Goal: Task Accomplishment & Management: Complete application form

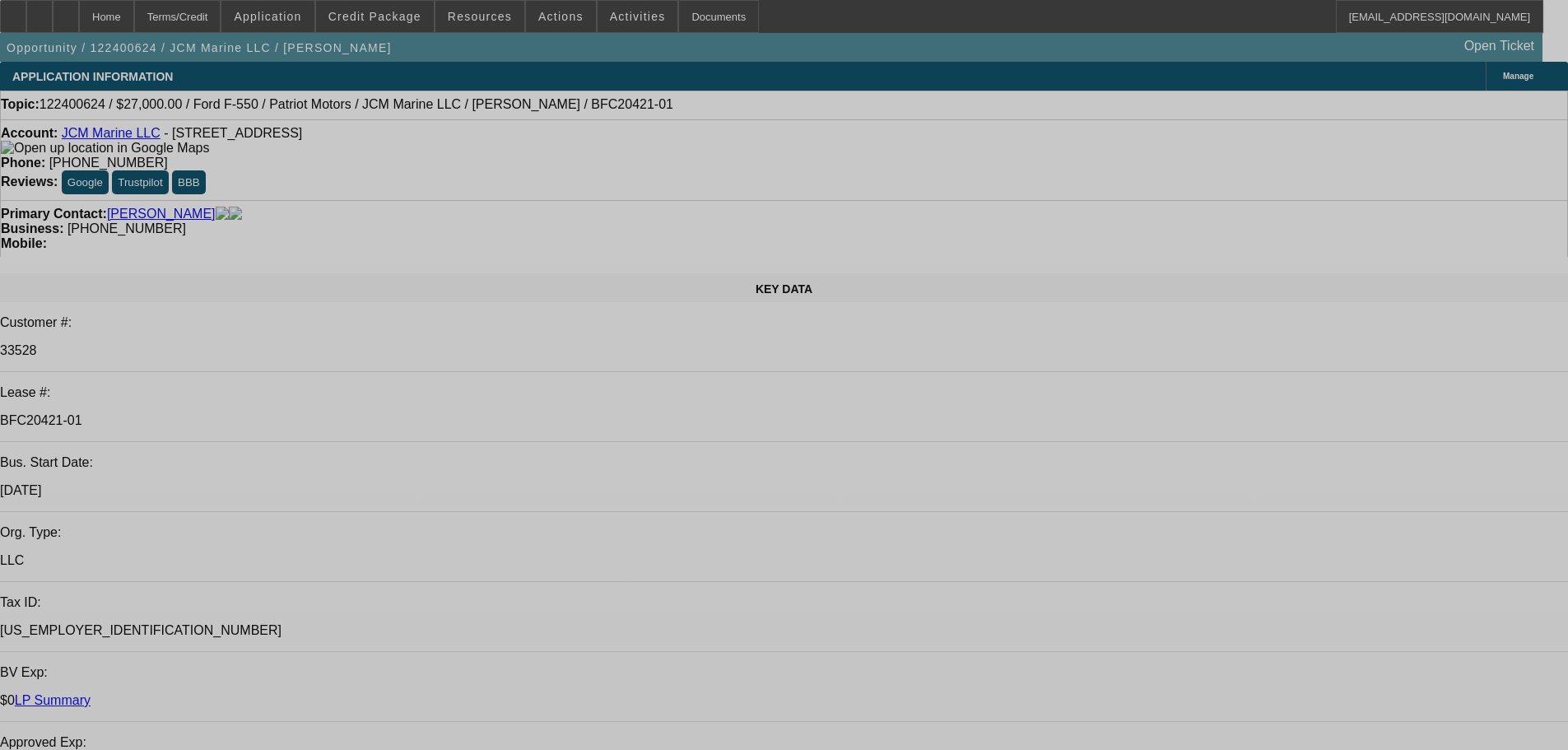
select select "0"
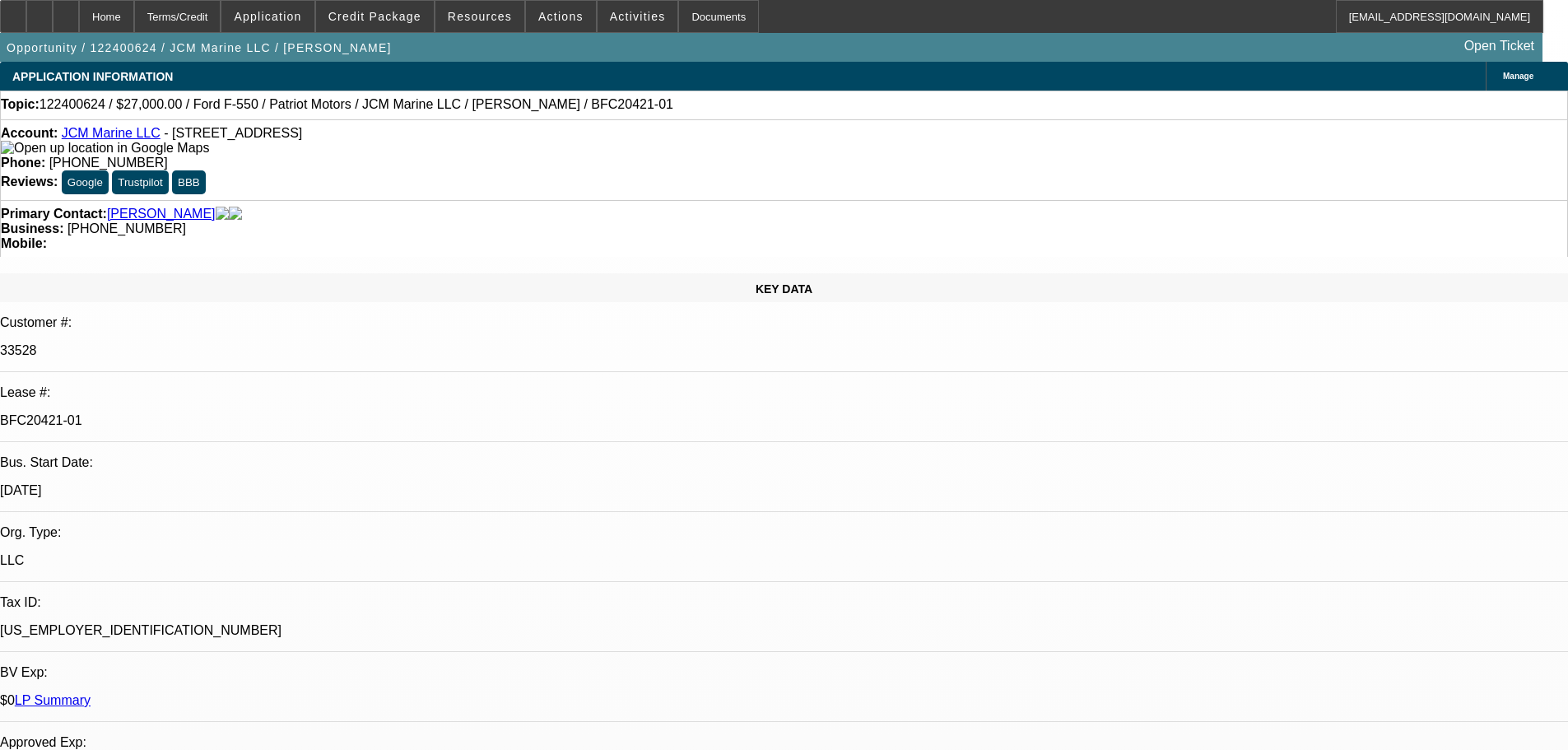
select select "0"
select select "3"
select select "0"
select select "6"
select select "0"
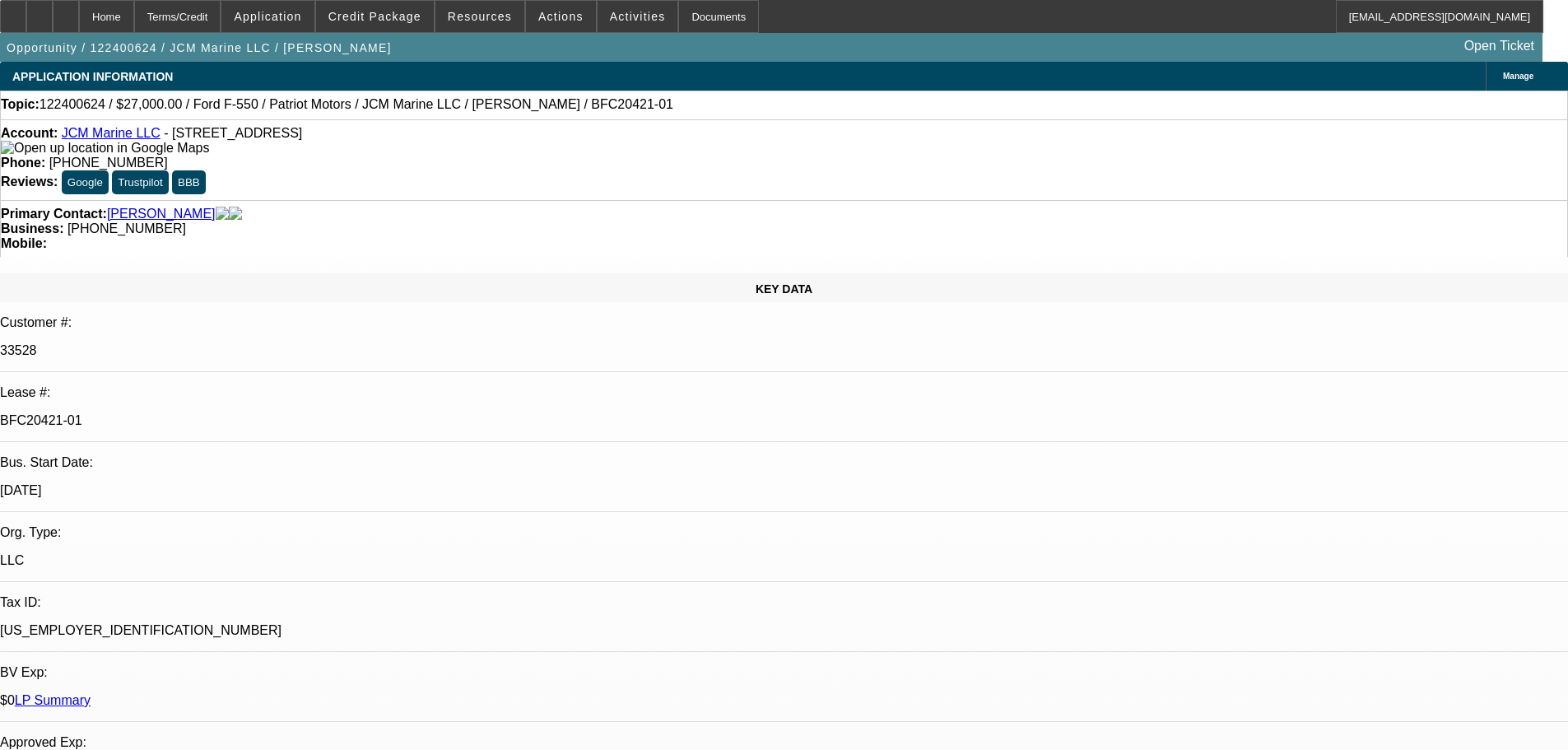
select select "0"
select select "0.1"
select select "4"
select select "0"
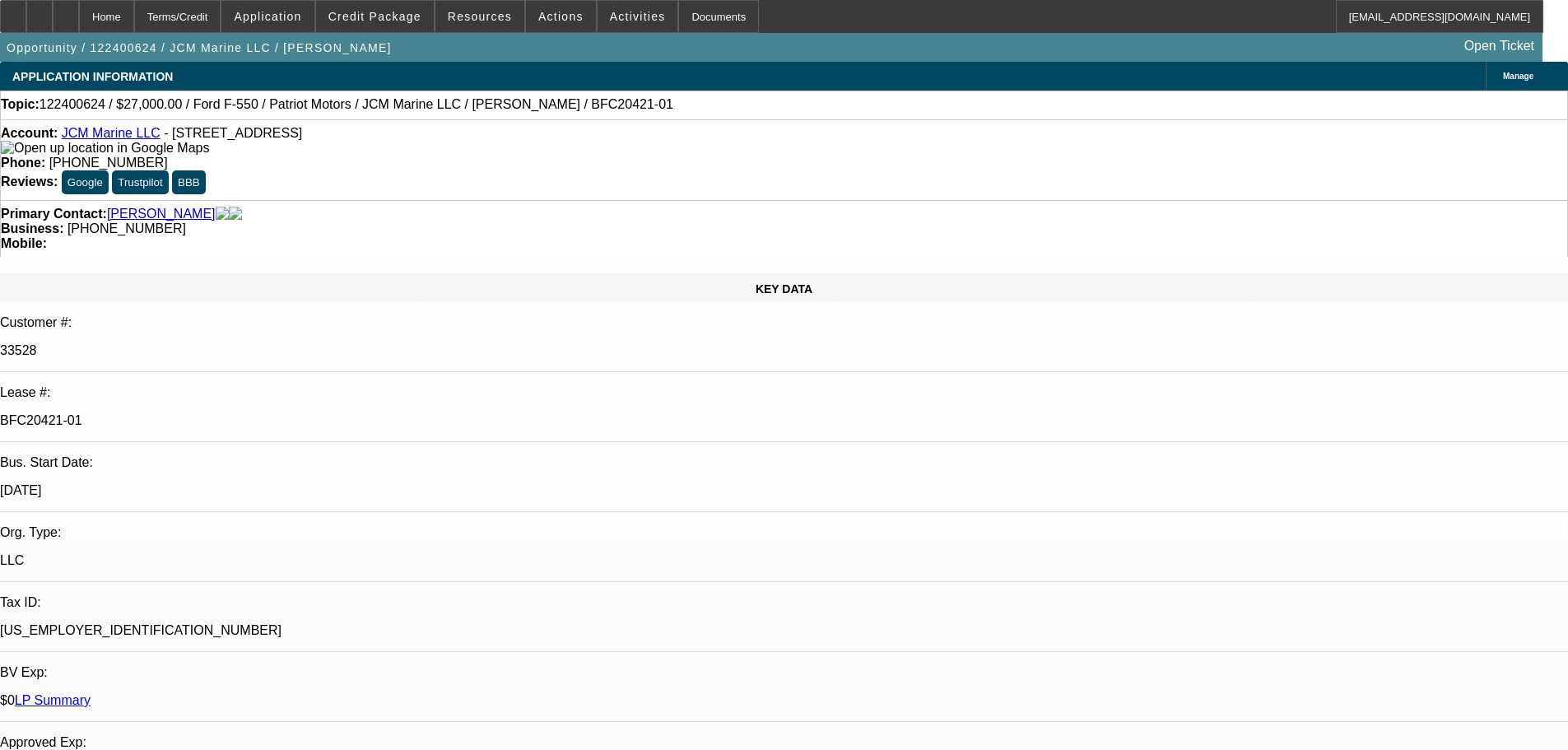
select select "0.1"
select select "4"
select select "0"
select select "3"
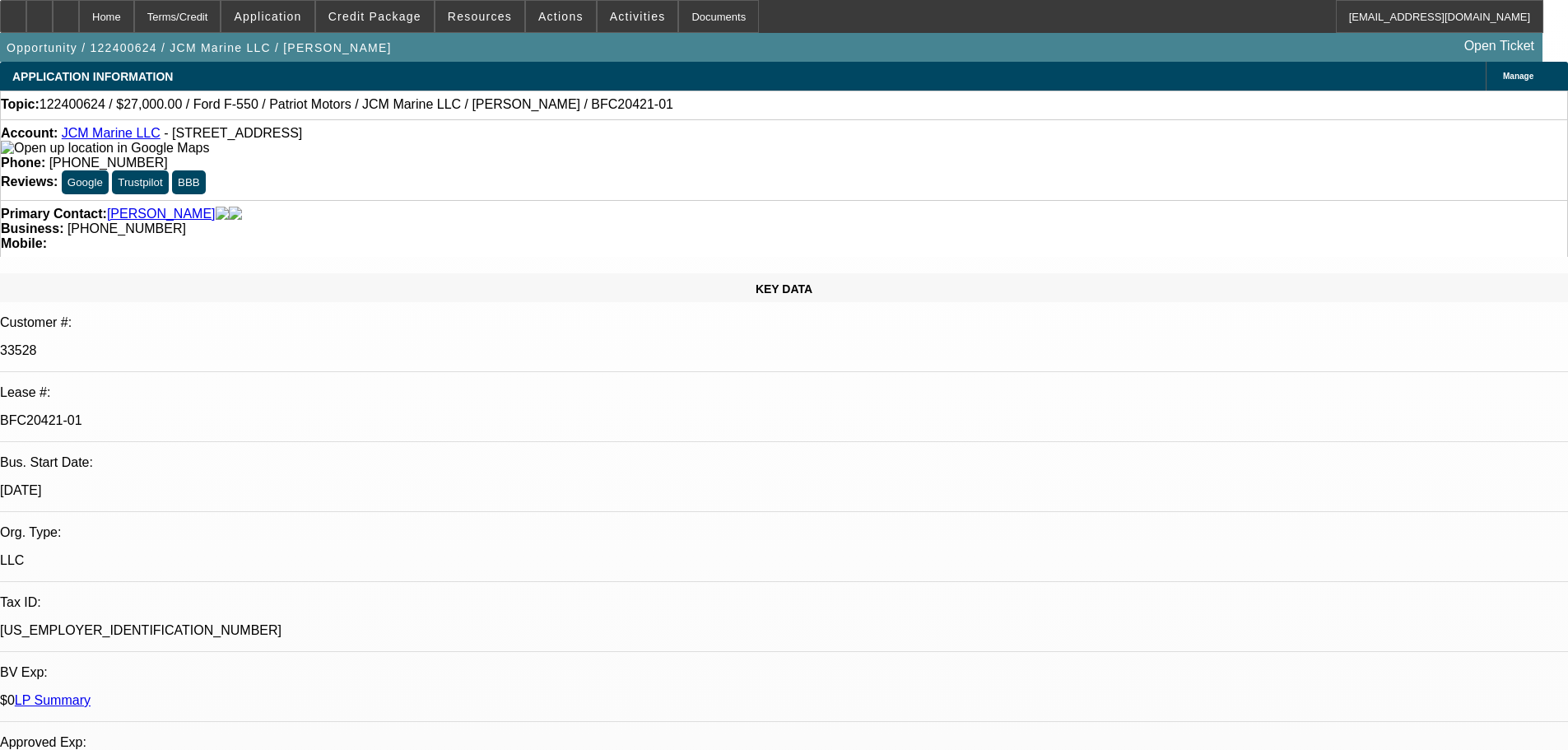
select select "0.1"
select select "4"
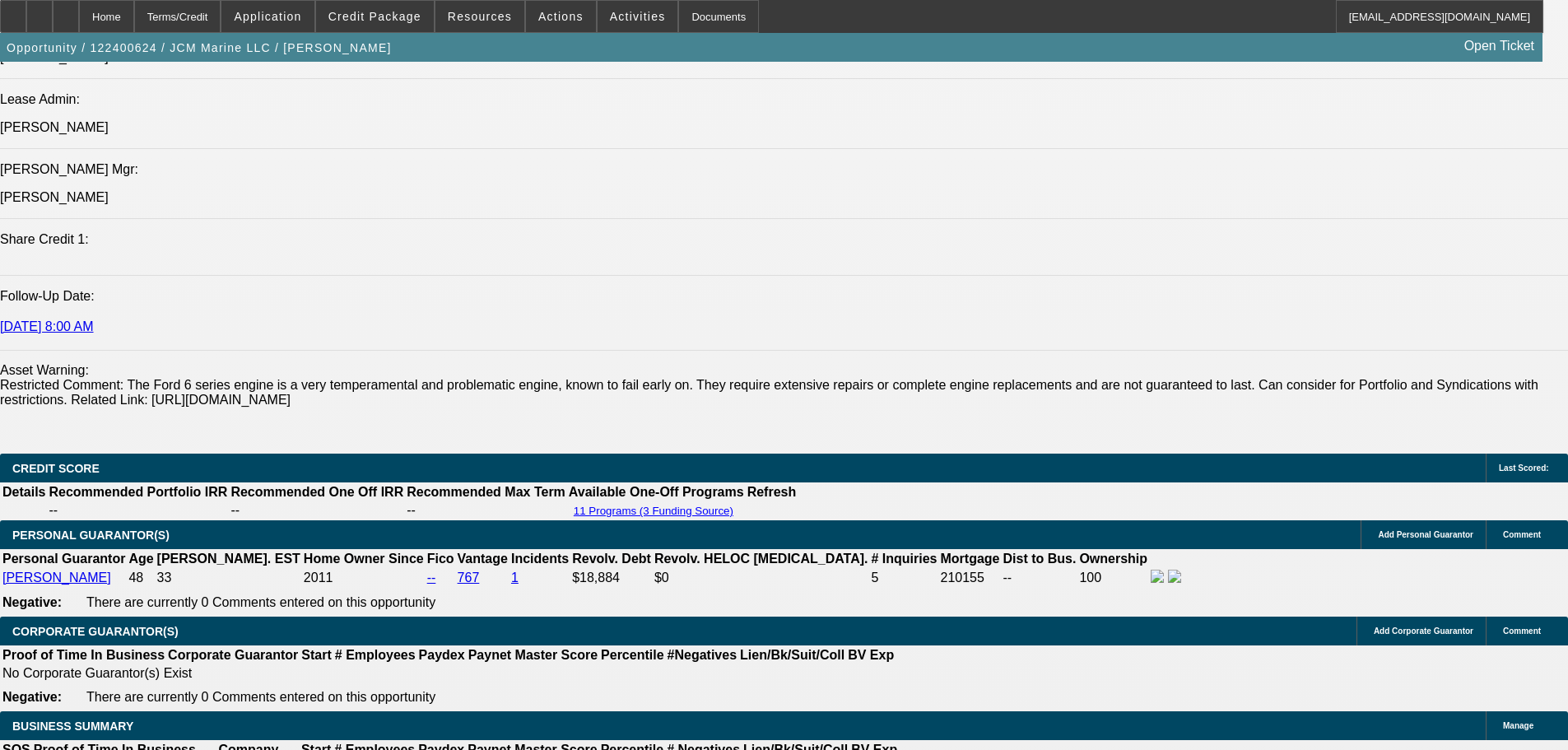
scroll to position [2633, 0]
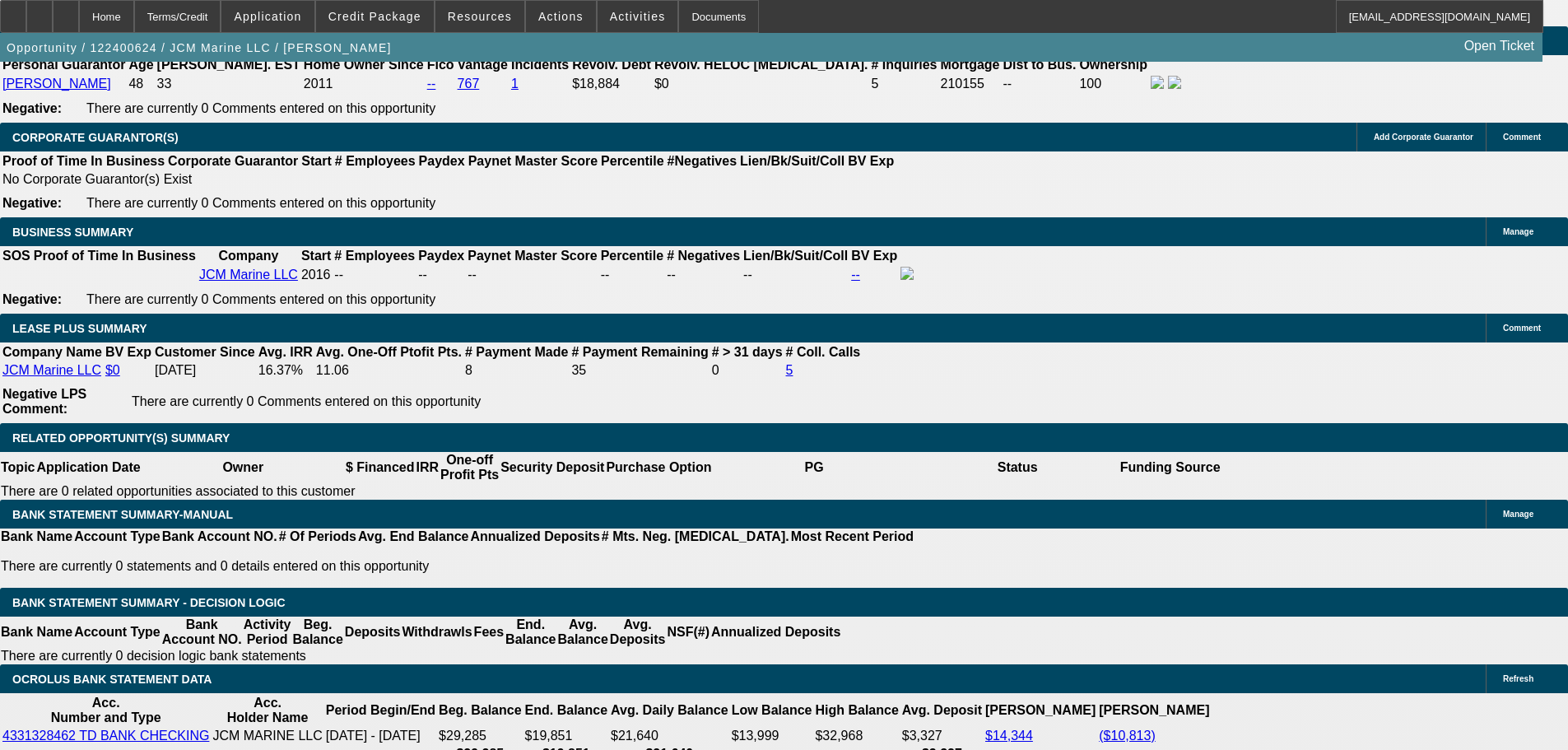
drag, startPoint x: 319, startPoint y: 135, endPoint x: 358, endPoint y: 135, distance: 39.0
drag, startPoint x: 358, startPoint y: 135, endPoint x: 431, endPoint y: 349, distance: 226.1
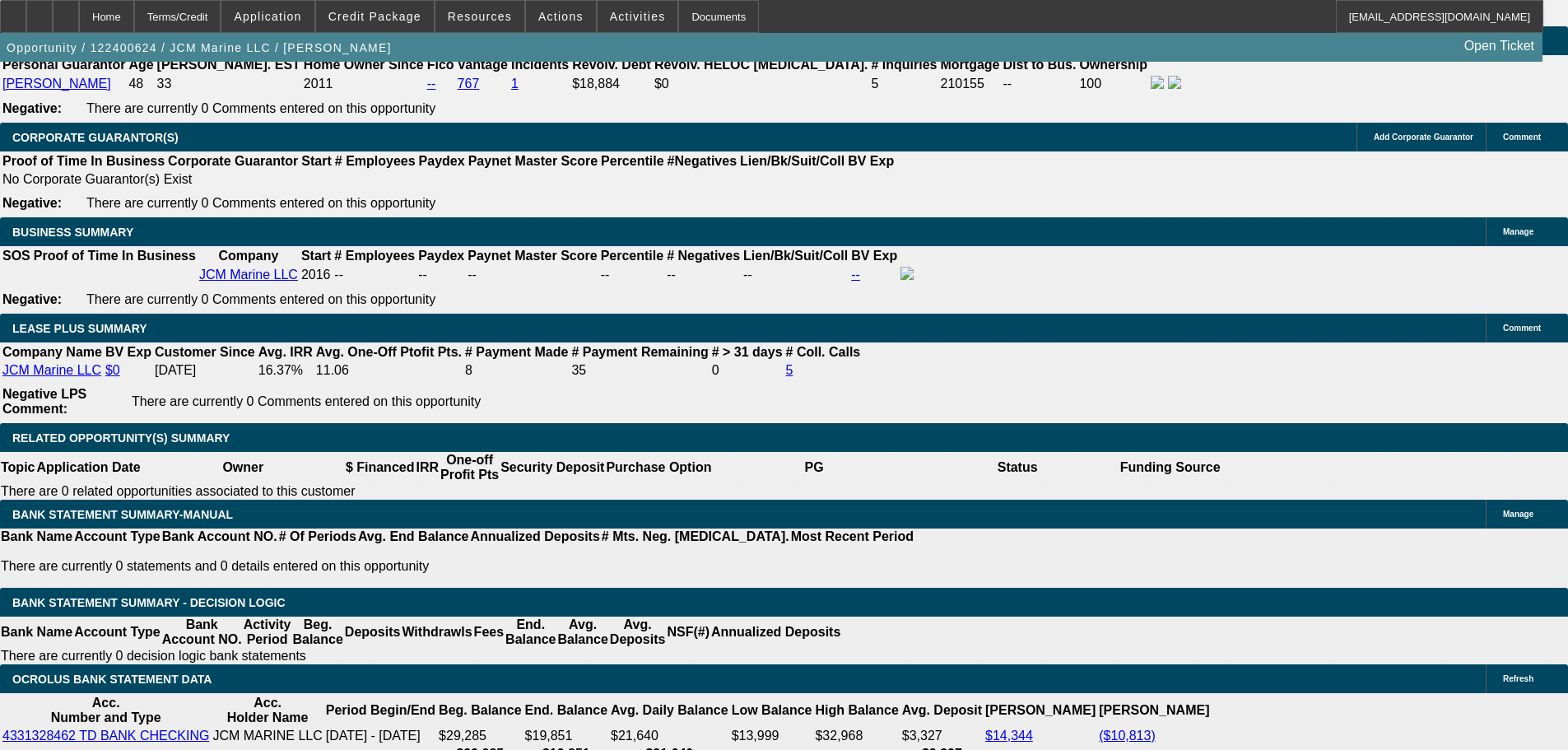
scroll to position [2798, 0]
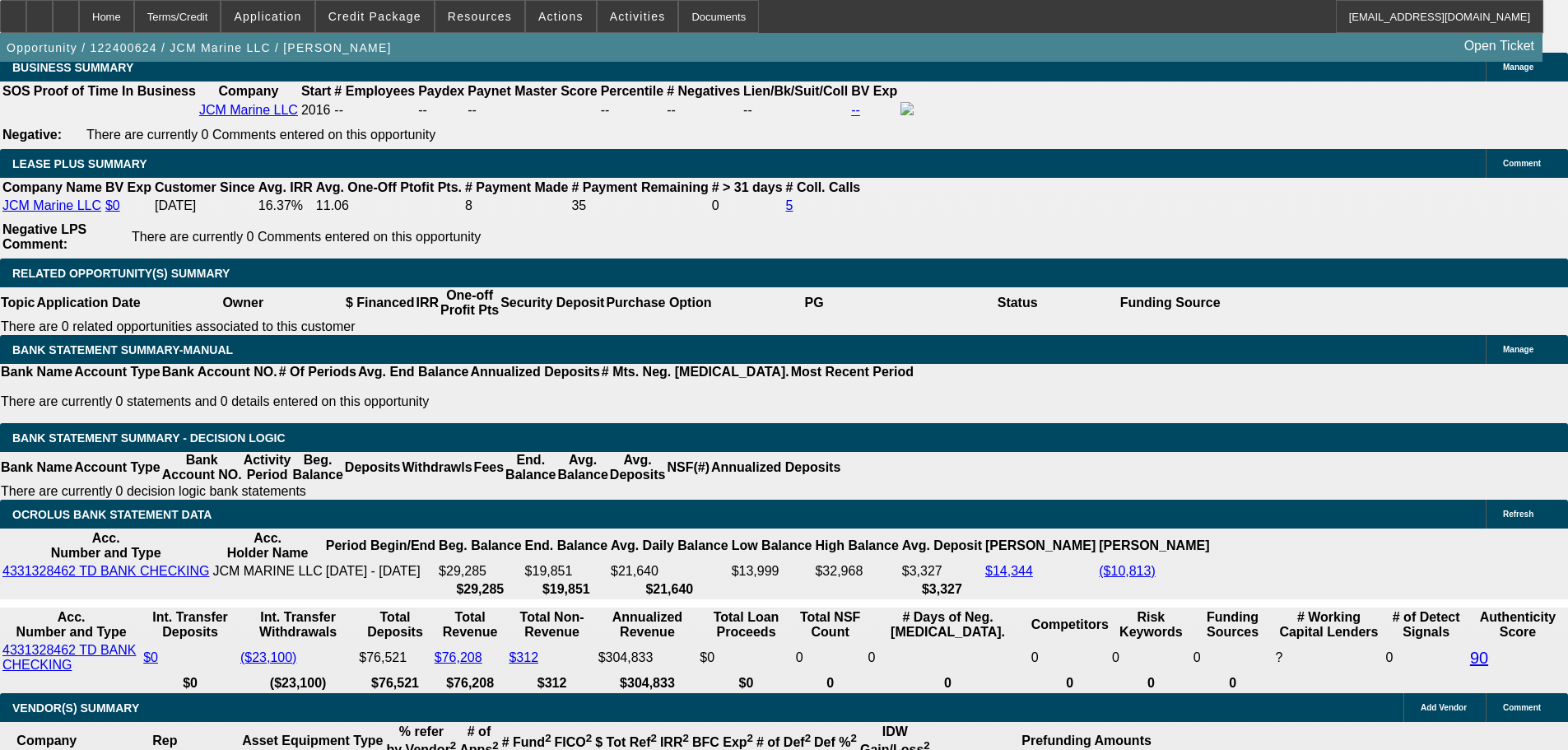
drag, startPoint x: 340, startPoint y: 93, endPoint x: 403, endPoint y: 222, distance: 143.6
drag, startPoint x: 347, startPoint y: 99, endPoint x: 405, endPoint y: 216, distance: 130.6
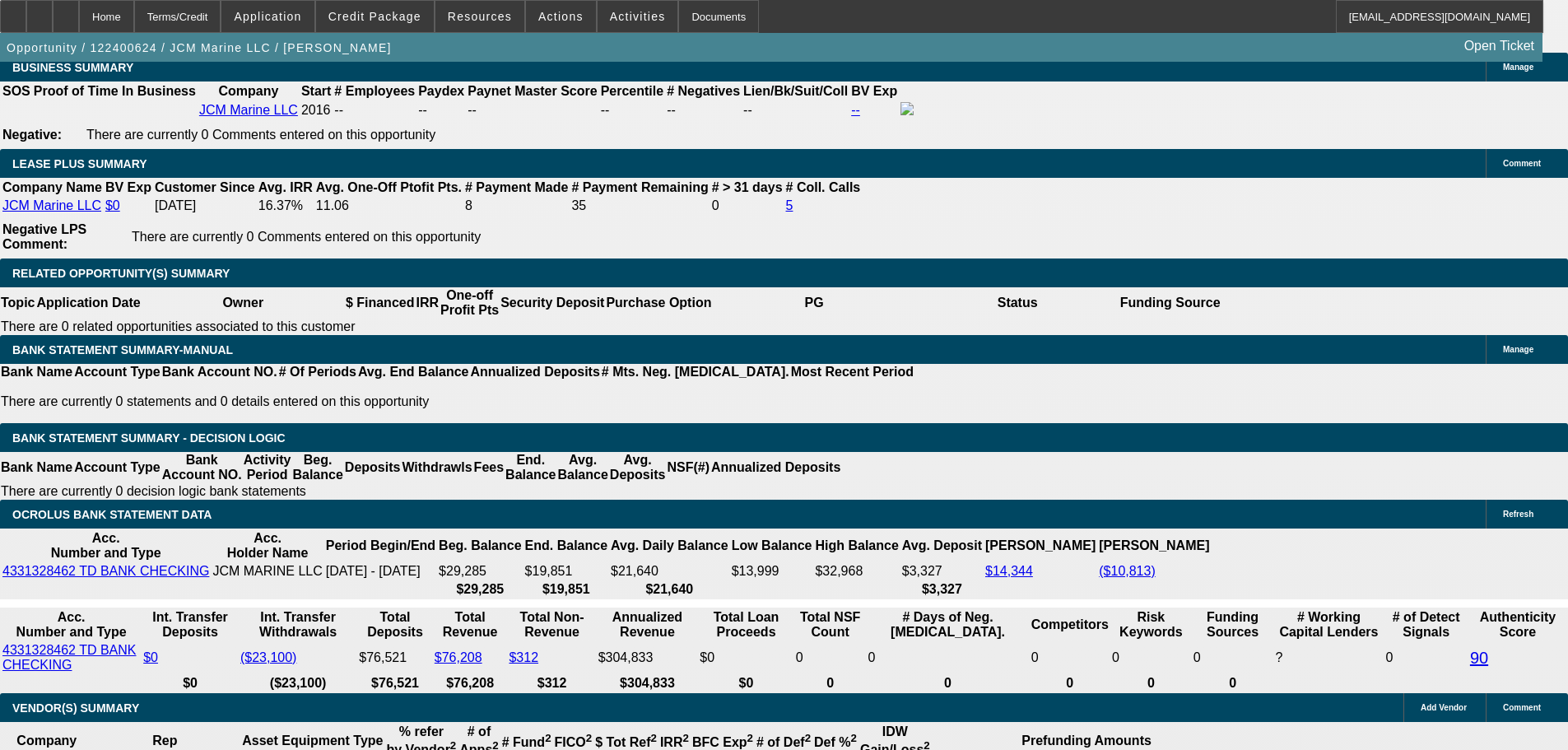
drag, startPoint x: 386, startPoint y: 97, endPoint x: 412, endPoint y: 219, distance: 124.7
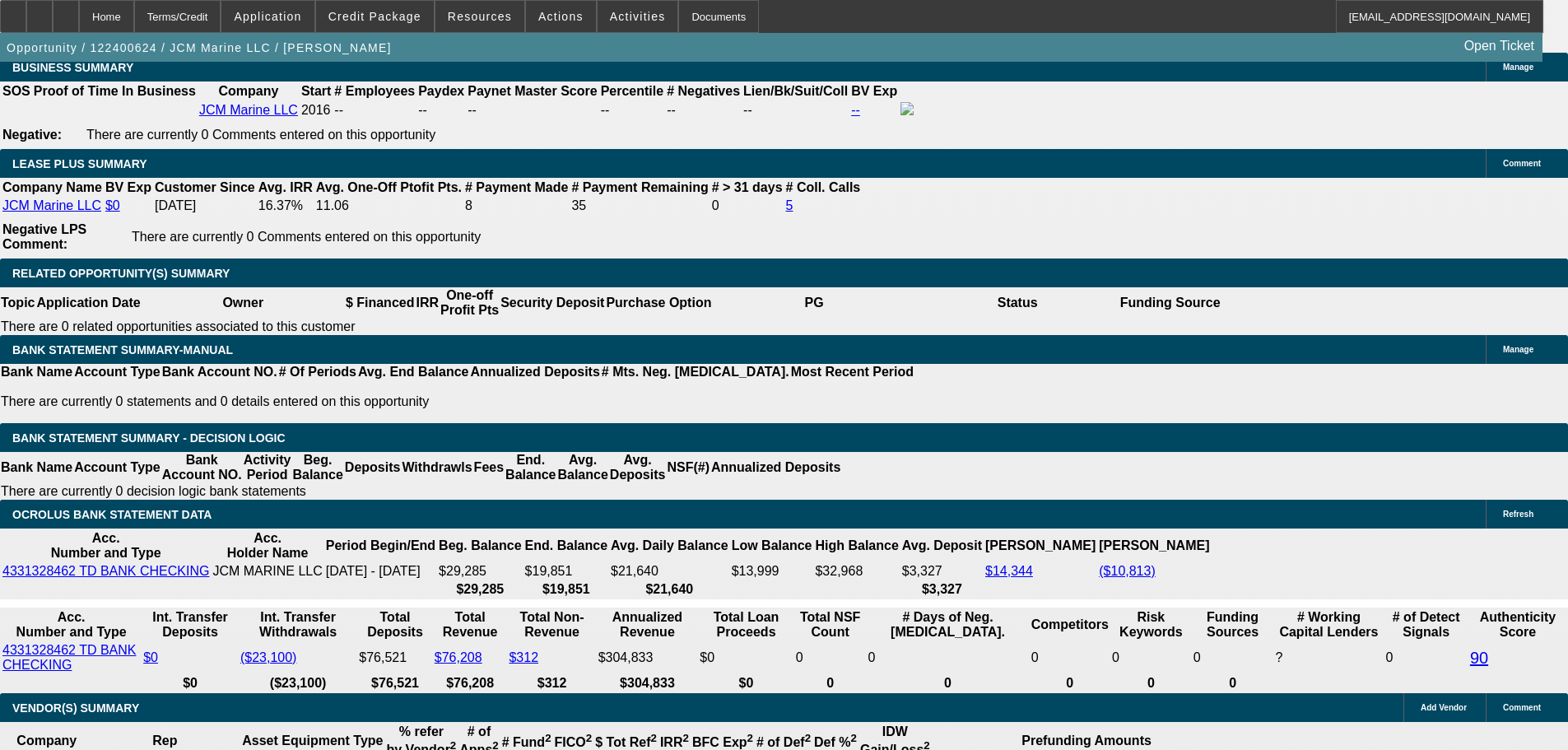
scroll to position [576, 0]
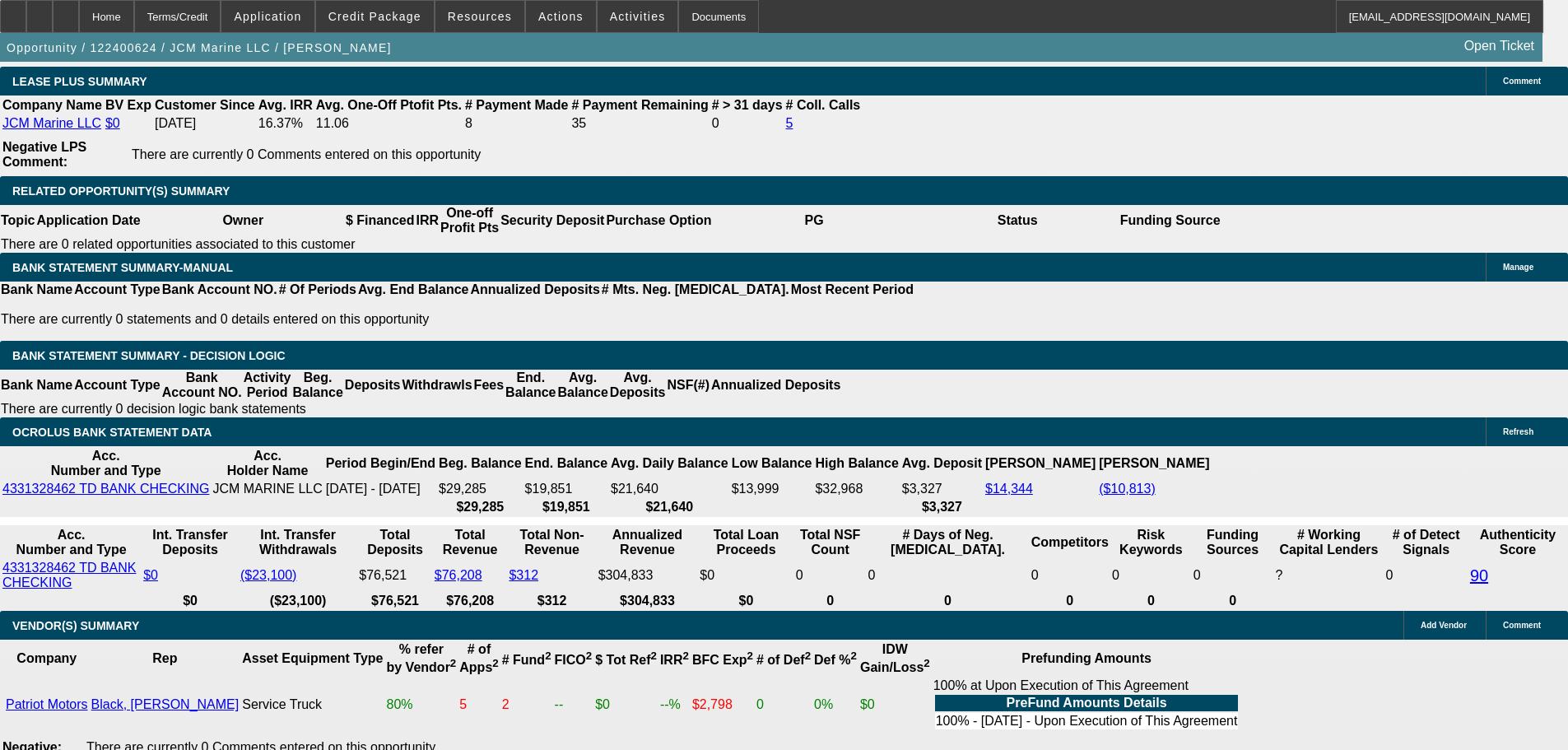
scroll to position [2633, 0]
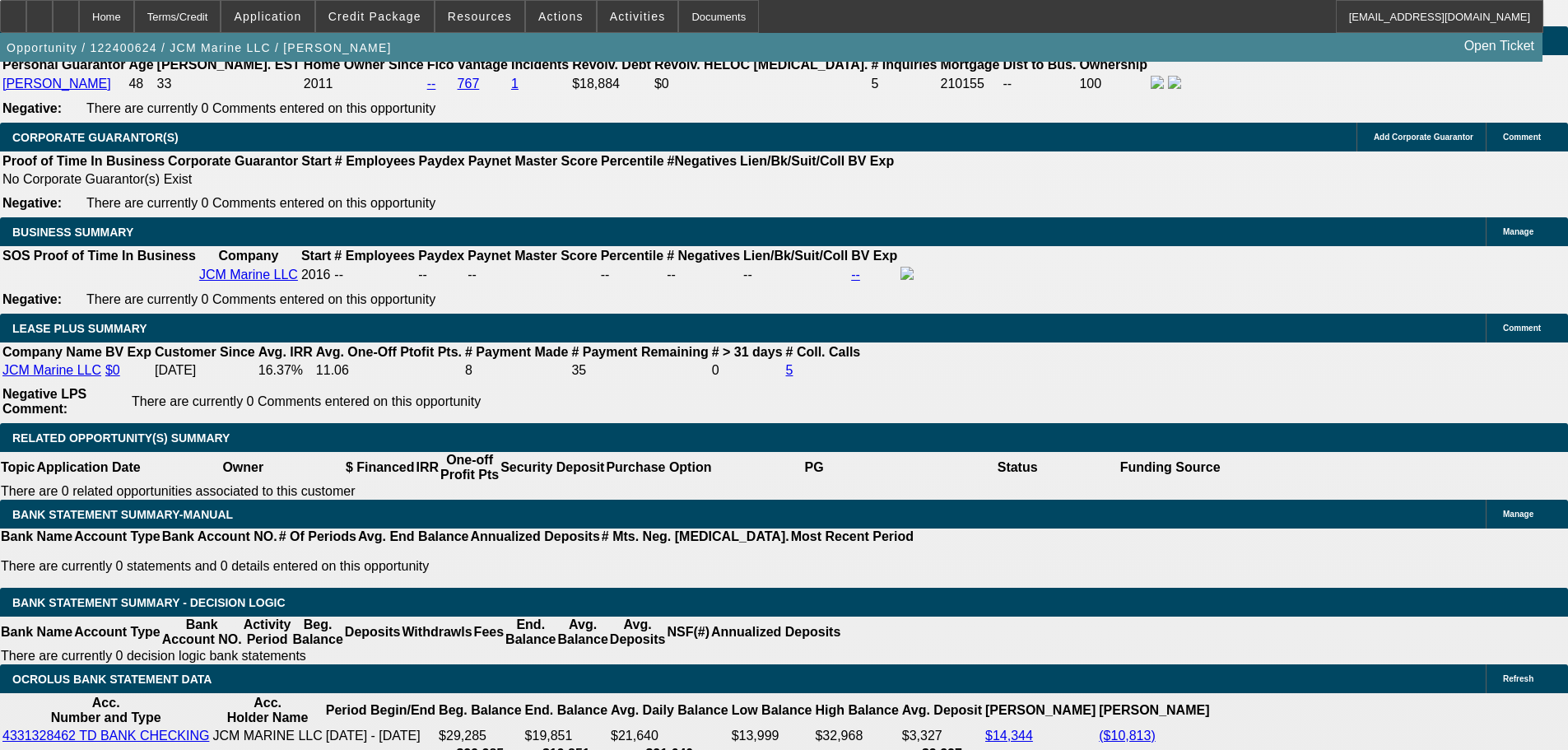
drag, startPoint x: 324, startPoint y: 135, endPoint x: 410, endPoint y: 215, distance: 117.5
drag, startPoint x: 327, startPoint y: 135, endPoint x: 406, endPoint y: 380, distance: 257.4
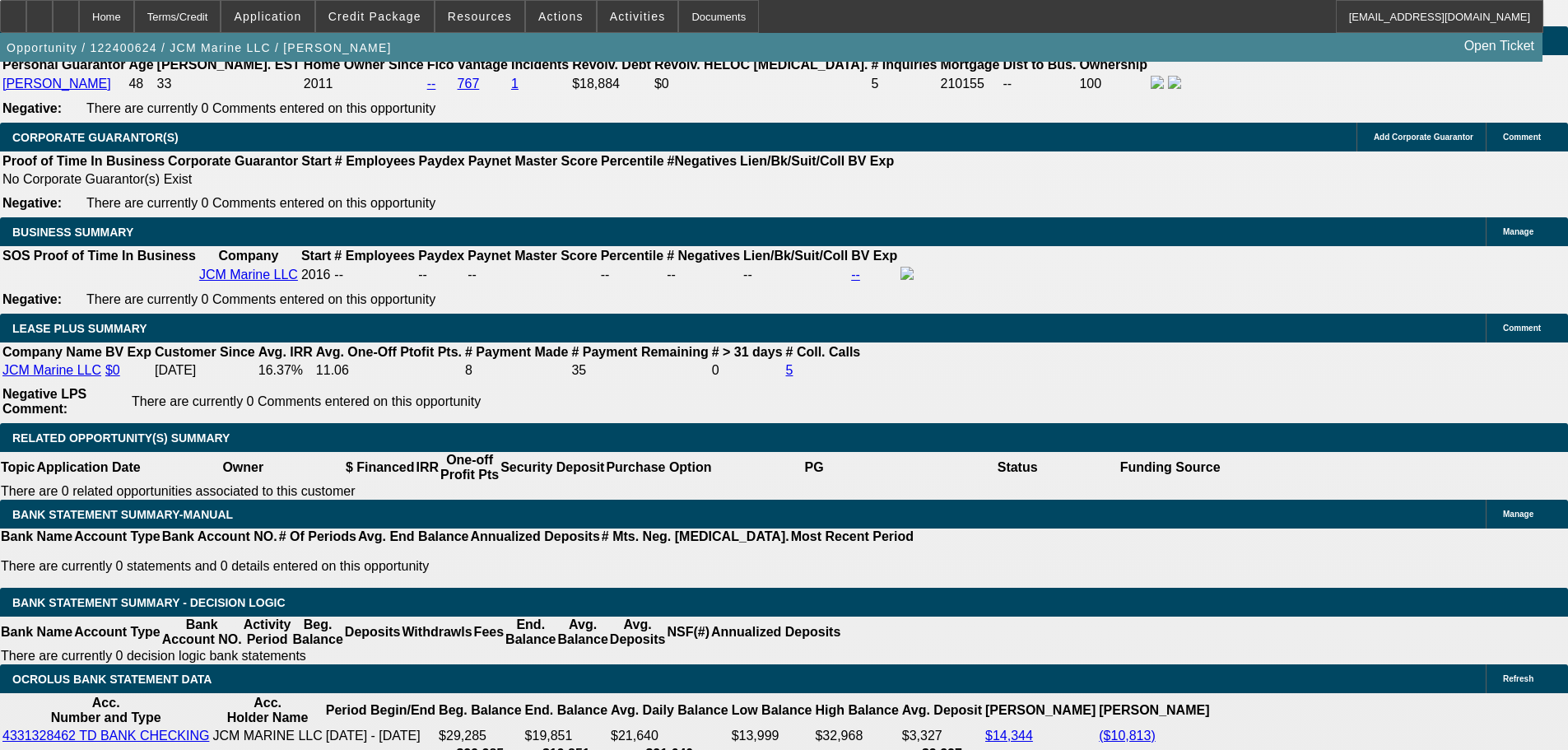
drag, startPoint x: 325, startPoint y: 141, endPoint x: 409, endPoint y: 382, distance: 255.2
drag, startPoint x: 327, startPoint y: 137, endPoint x: 327, endPoint y: 357, distance: 220.0
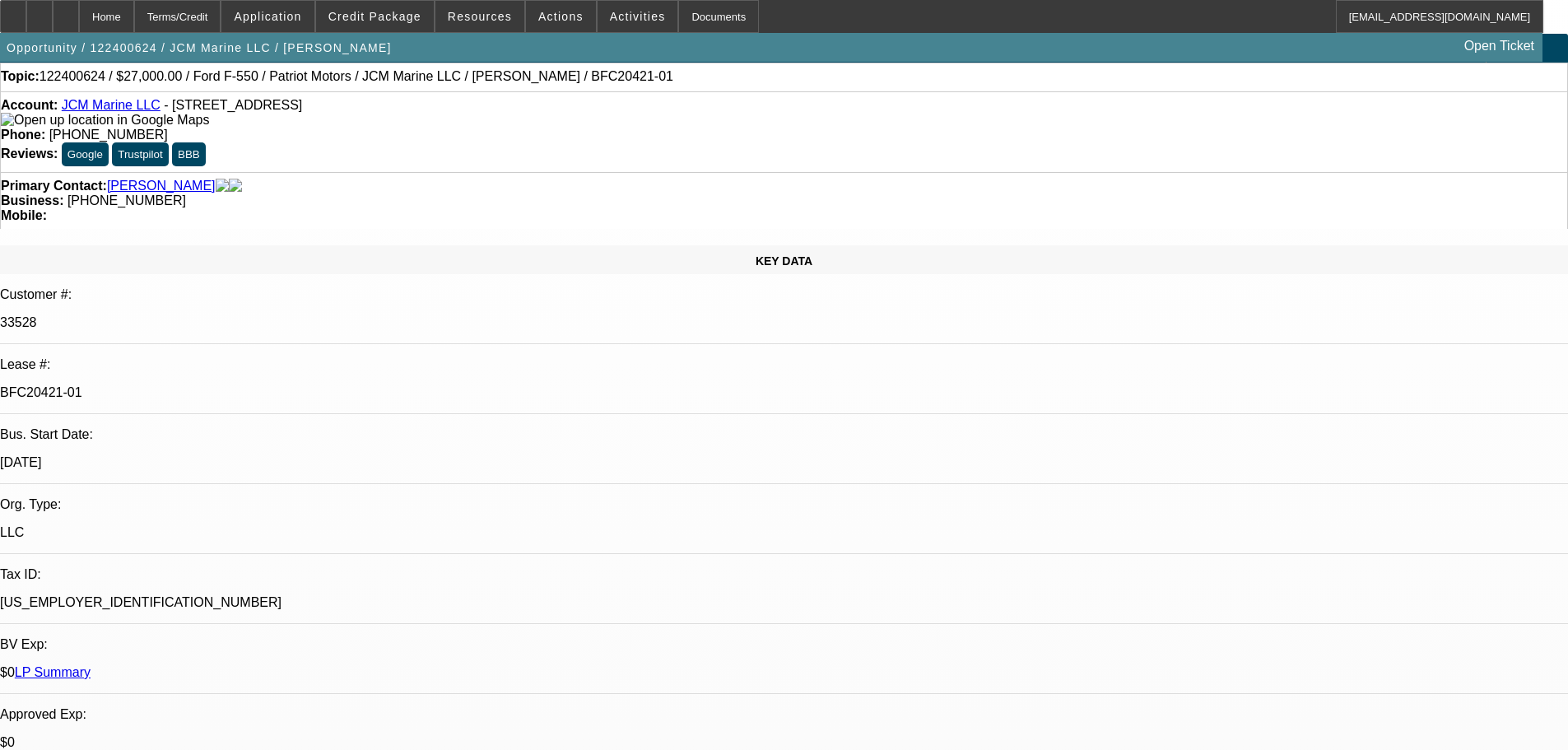
scroll to position [0, 0]
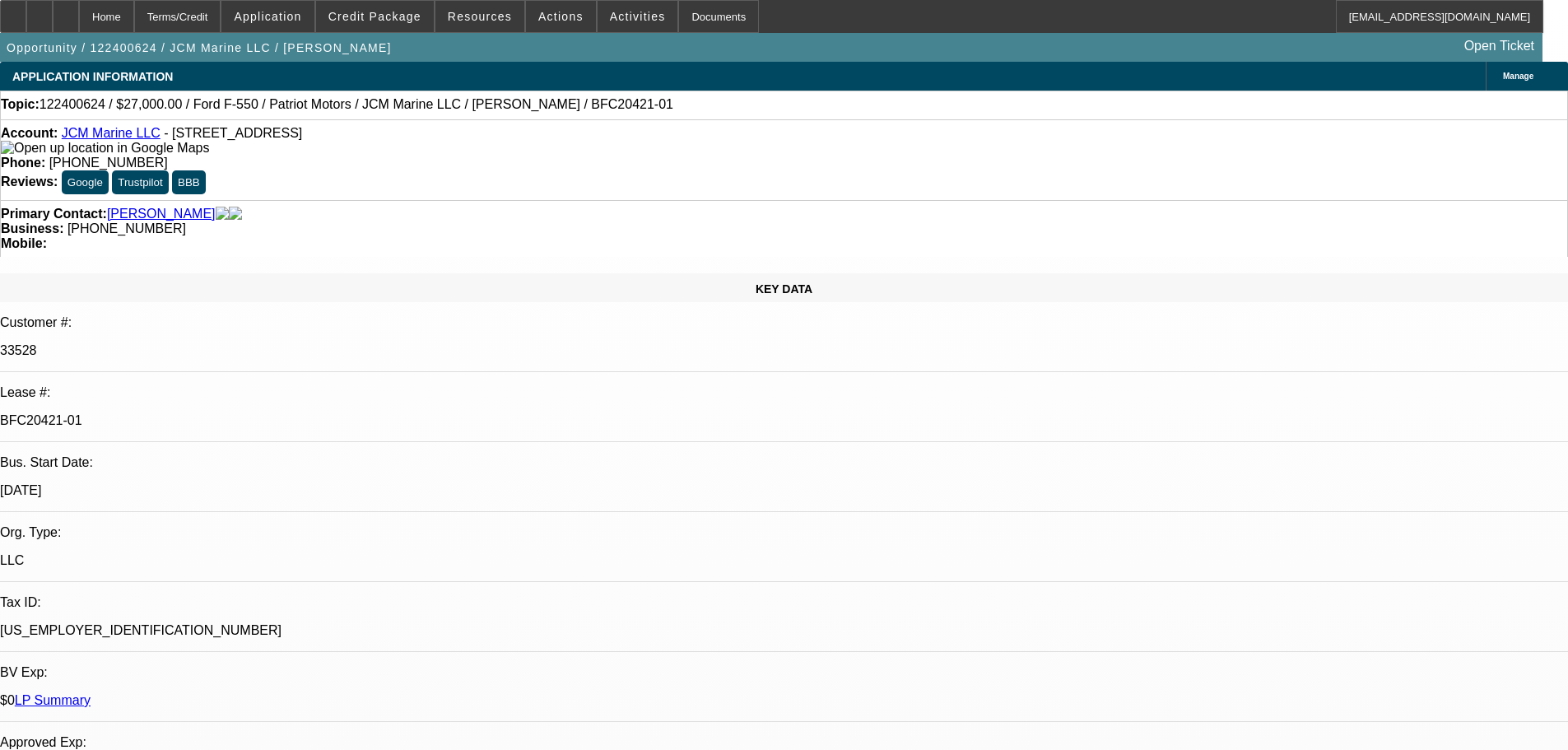
drag, startPoint x: 271, startPoint y: 283, endPoint x: 191, endPoint y: 286, distance: 80.1
click at [191, 413] on div "BFC20421-01" at bounding box center [784, 420] width 1568 height 15
copy p "BFC20421-01"
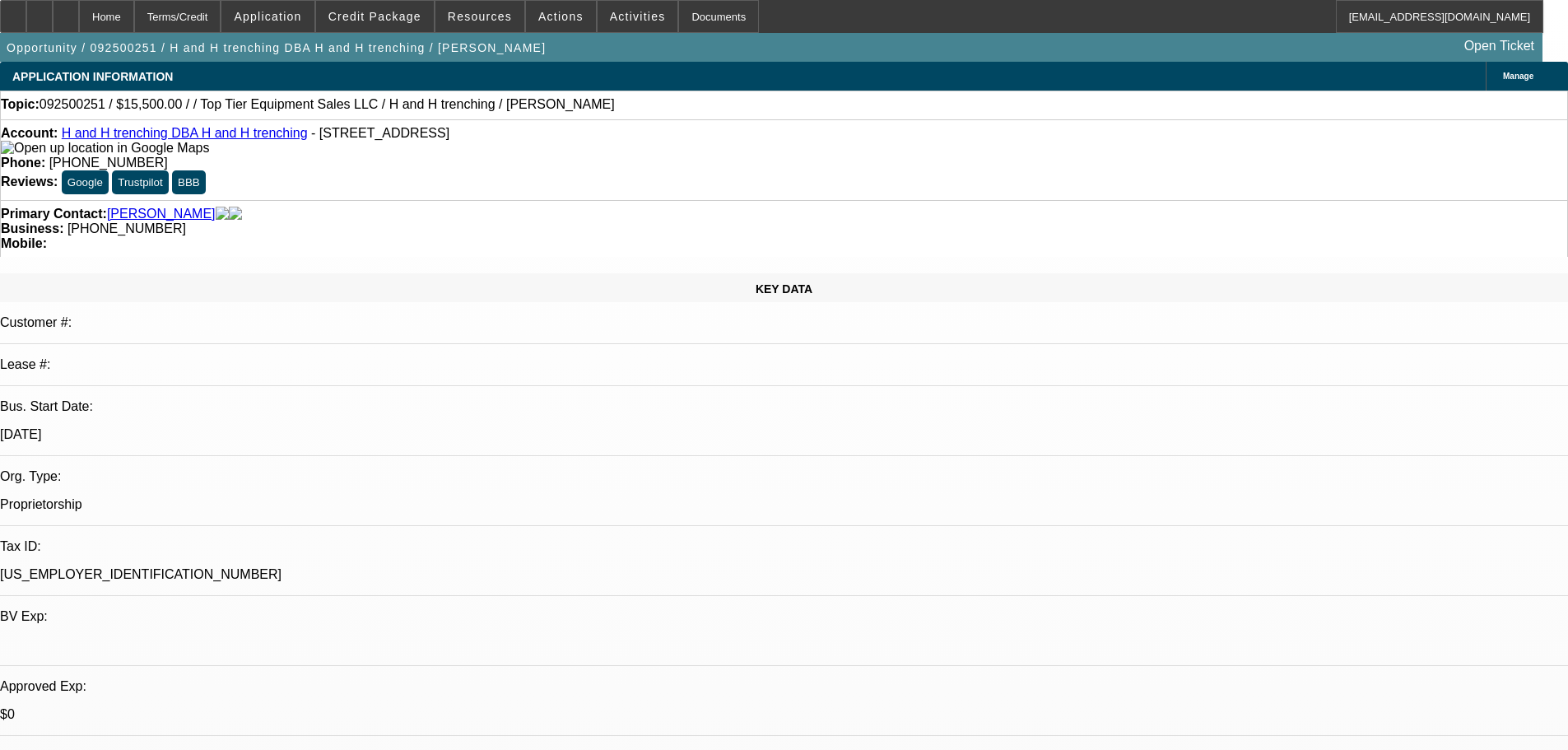
select select "0"
select select "2"
select select "0.1"
select select "4"
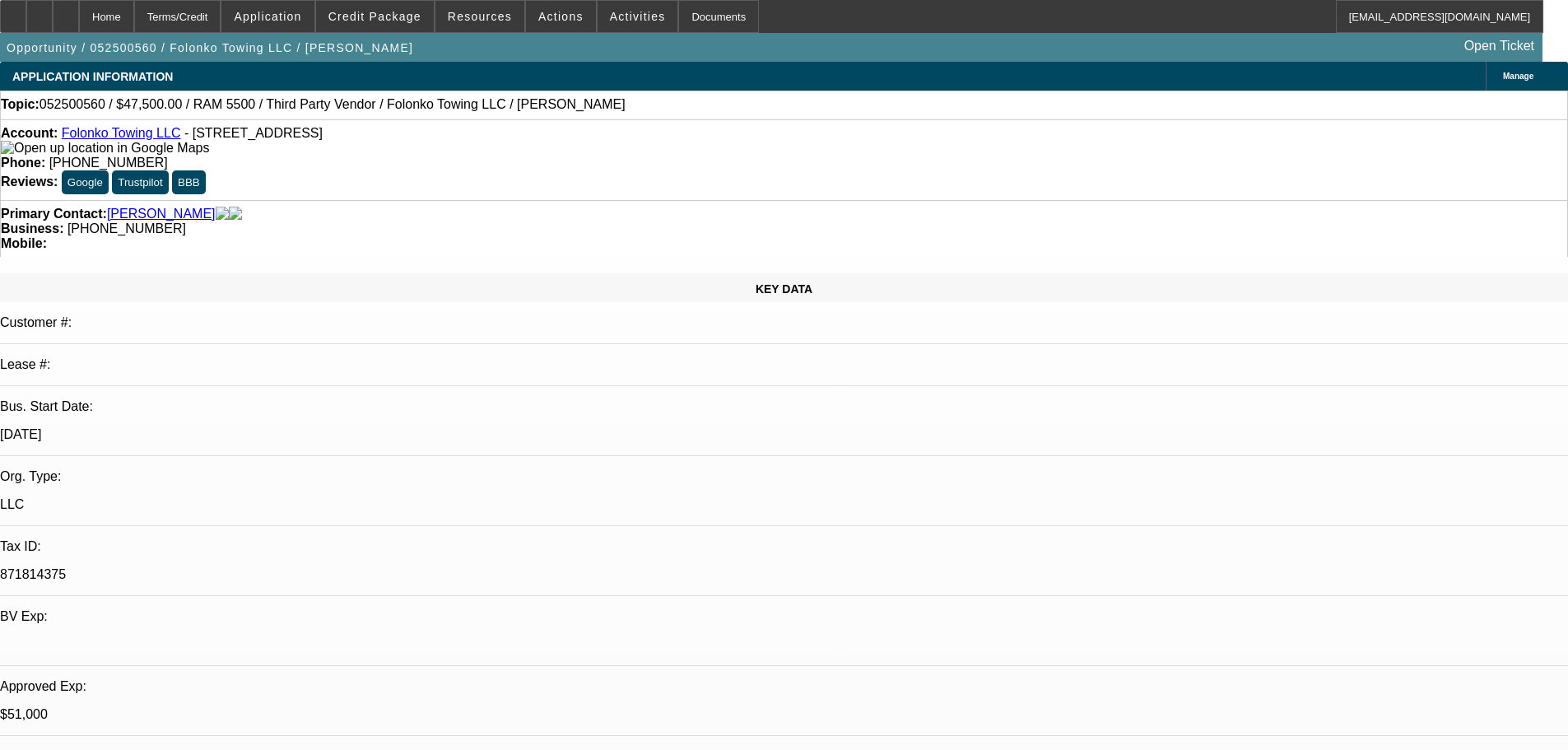
select select "0"
select select "2"
select select "0.1"
select select "4"
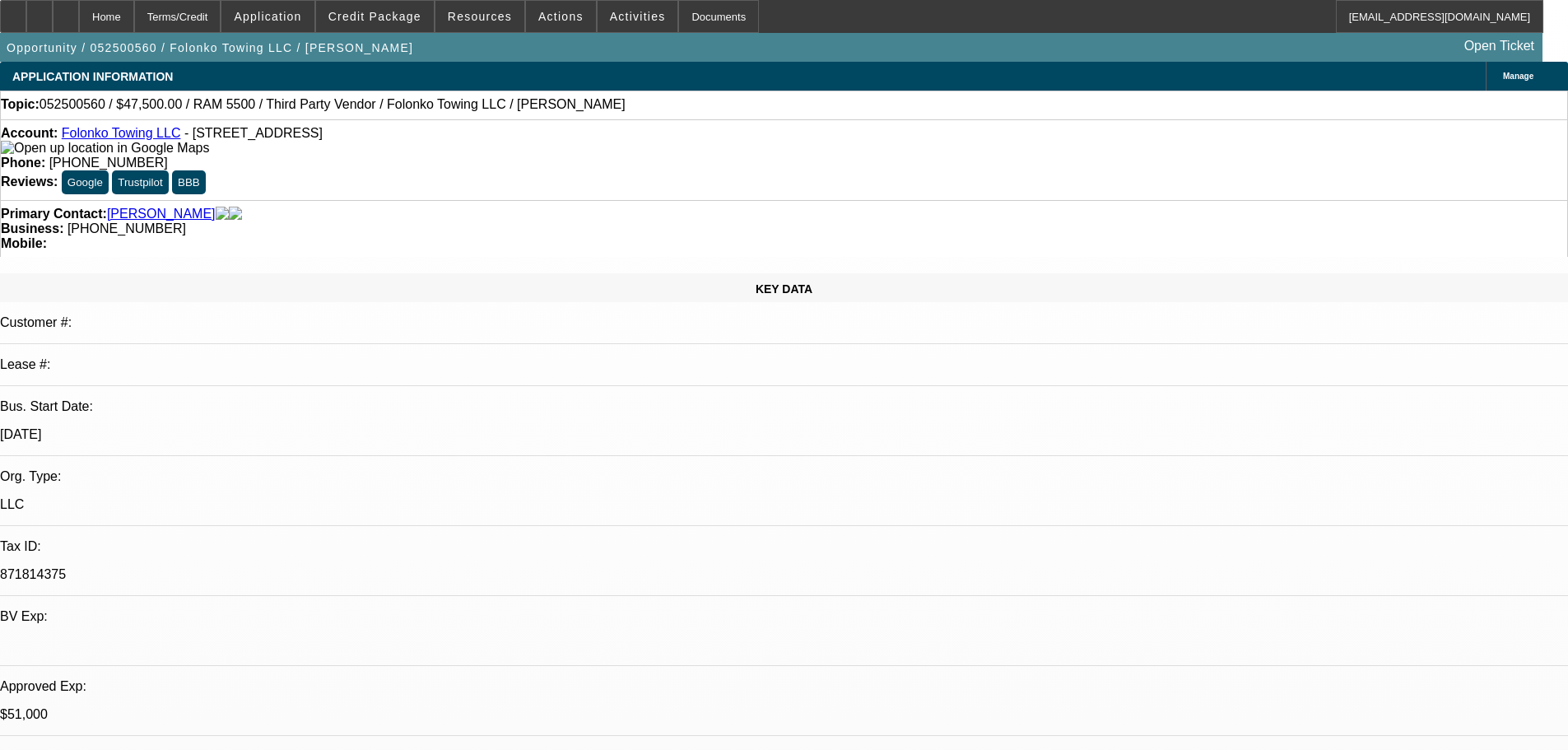
select select "0"
select select "2"
select select "0.1"
select select "4"
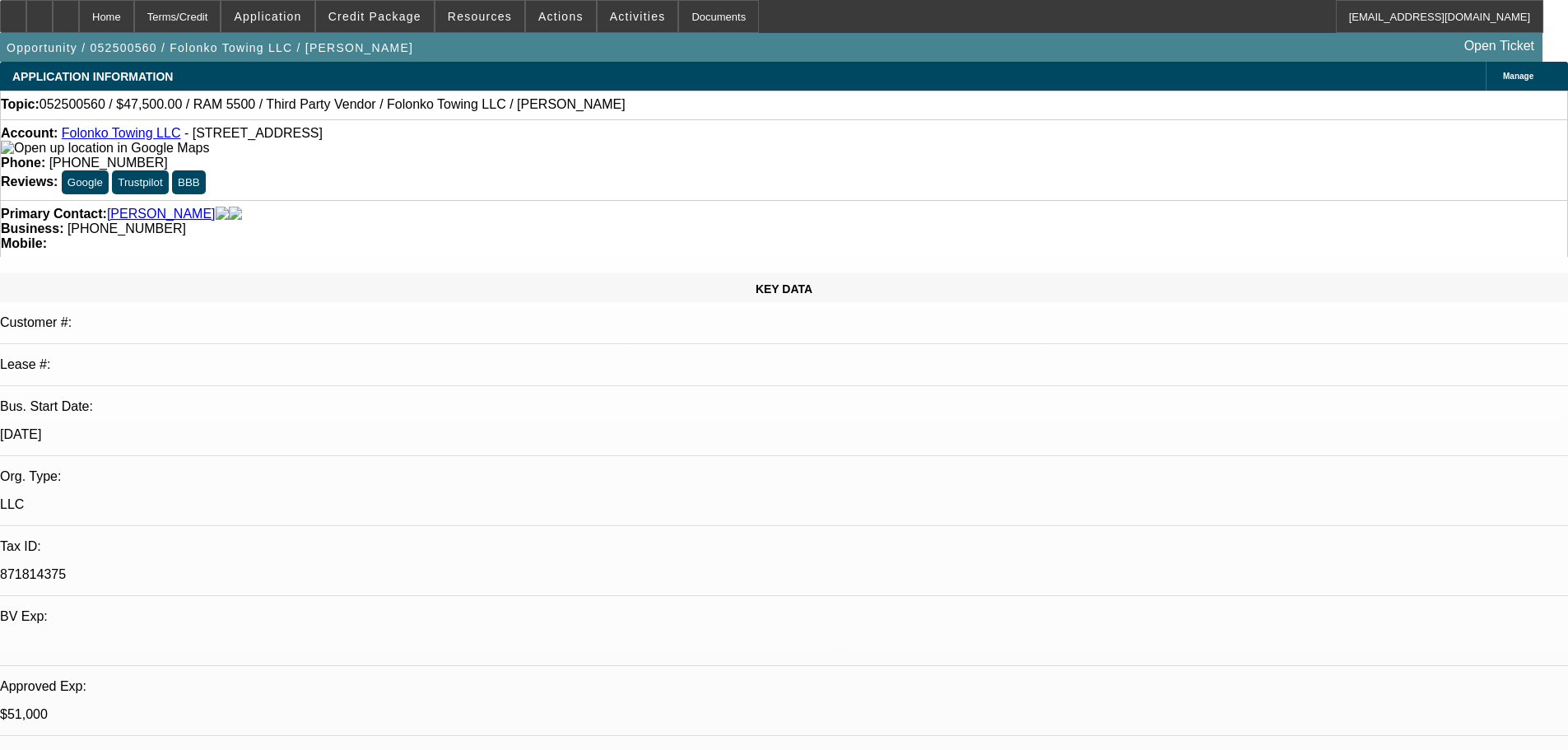
select select "0"
select select "2"
select select "0.1"
select select "4"
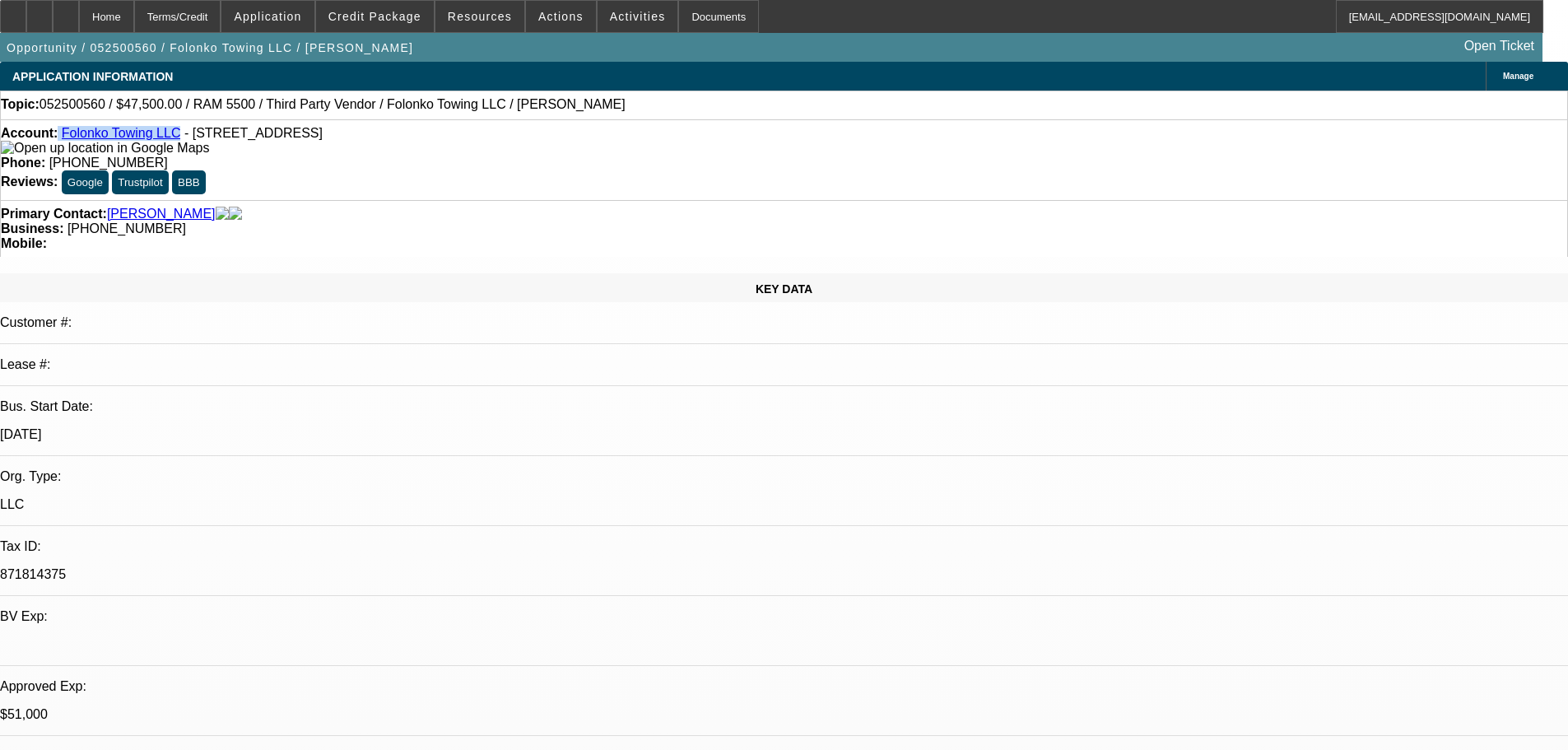
drag, startPoint x: 71, startPoint y: 140, endPoint x: 172, endPoint y: 135, distance: 101.1
click at [172, 135] on div "Account: Folonko Towing LLC - 15702 26th Pl W, Lynnwood, WA 98087" at bounding box center [784, 141] width 1566 height 29
copy div "Folonko Towing LLC"
click at [184, 151] on div "Account: Folonko Towing LLC - 15702 26th Pl W, Lynnwood, WA 98087" at bounding box center [784, 141] width 1566 height 29
drag, startPoint x: 181, startPoint y: 134, endPoint x: 262, endPoint y: 141, distance: 81.3
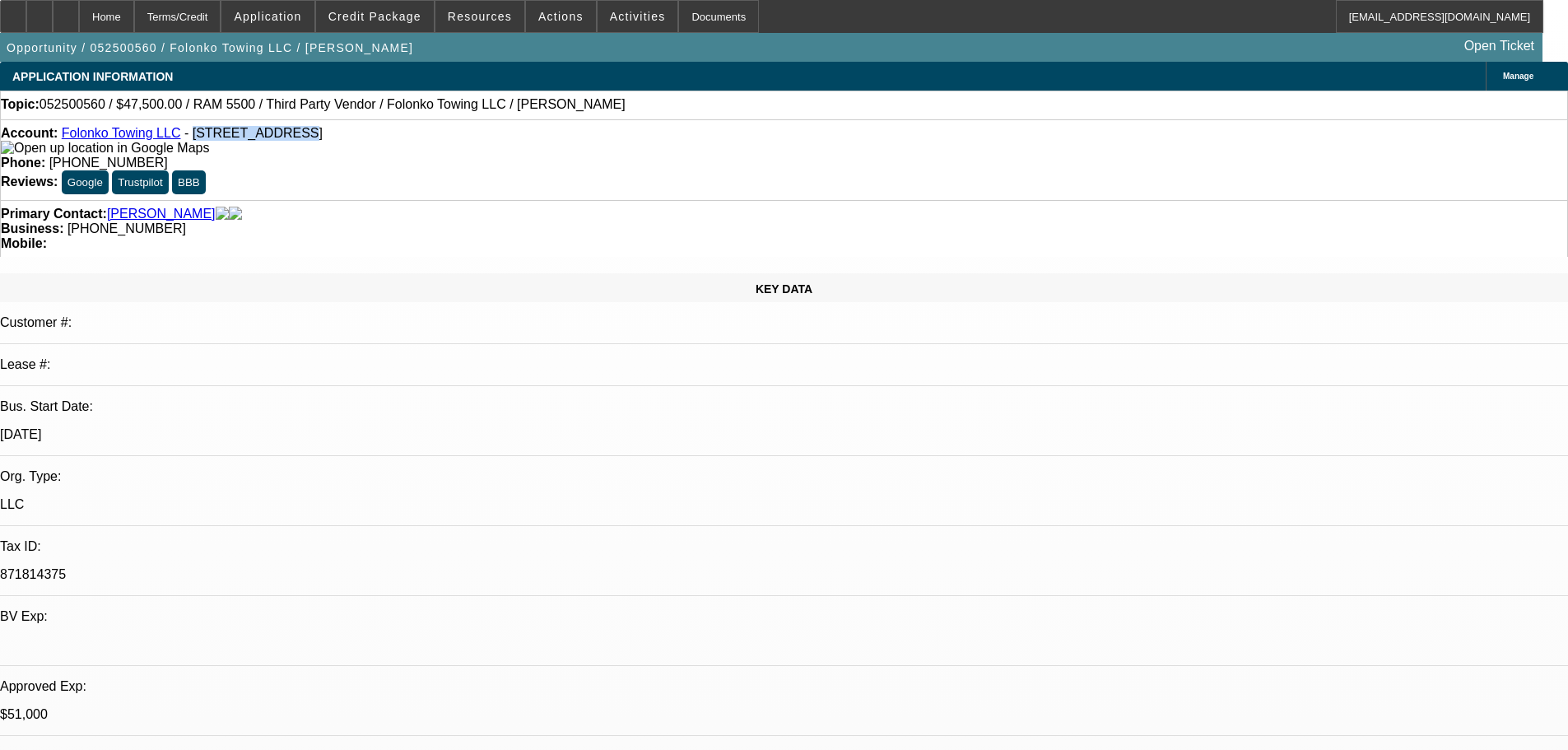
click at [262, 140] on span "- 15702 26th Pl W, Lynnwood, WA 98087" at bounding box center [254, 132] width 138 height 14
copy span "15702 26th Pl W"
click at [494, 150] on div "Account: Folonko Towing LLC - 15702 26th Pl W, Lynnwood, WA 98087" at bounding box center [784, 141] width 1566 height 29
click at [408, 6] on span at bounding box center [375, 16] width 118 height 40
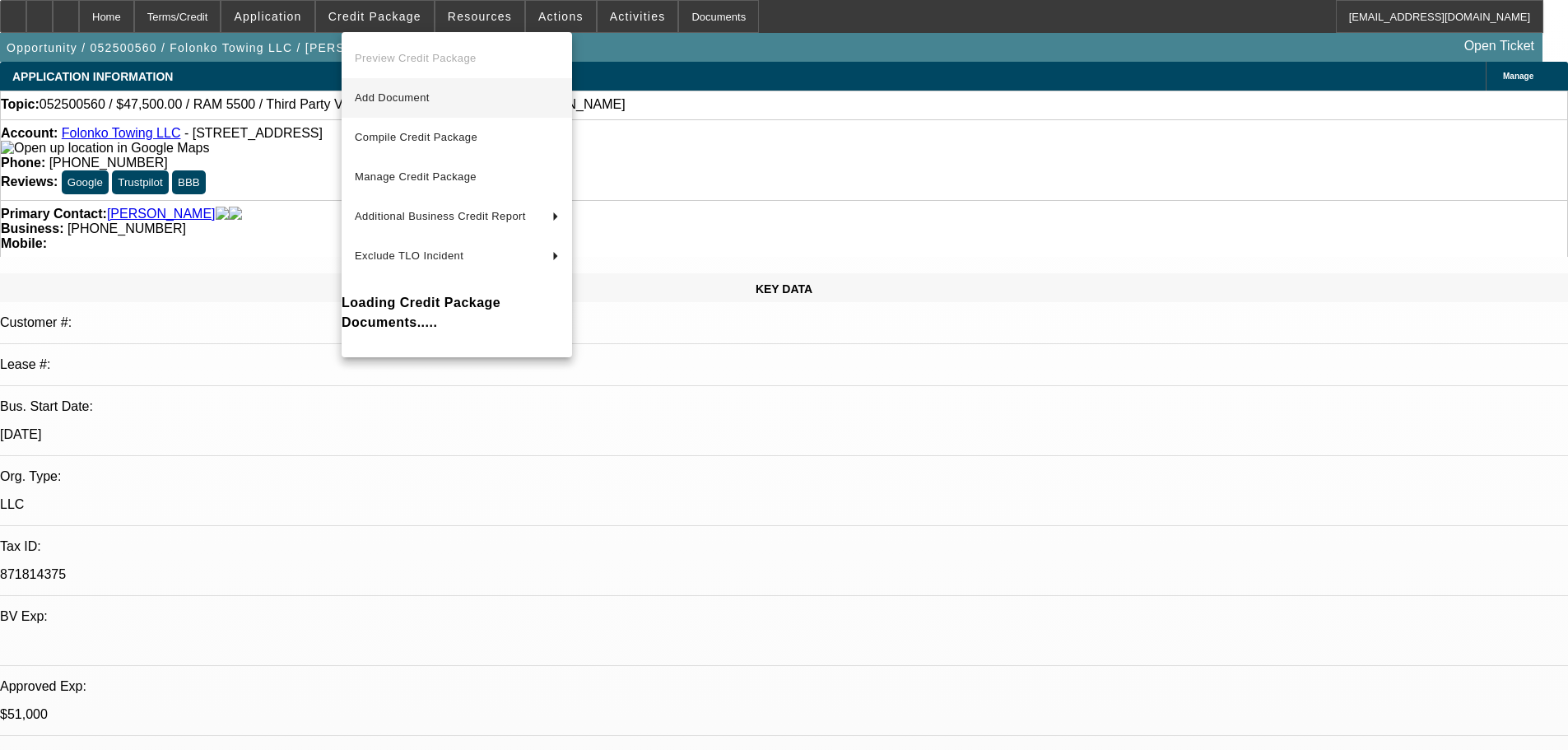
drag, startPoint x: 408, startPoint y: 6, endPoint x: 365, endPoint y: 99, distance: 102.5
click at [365, 99] on span "Add Document" at bounding box center [457, 97] width 204 height 19
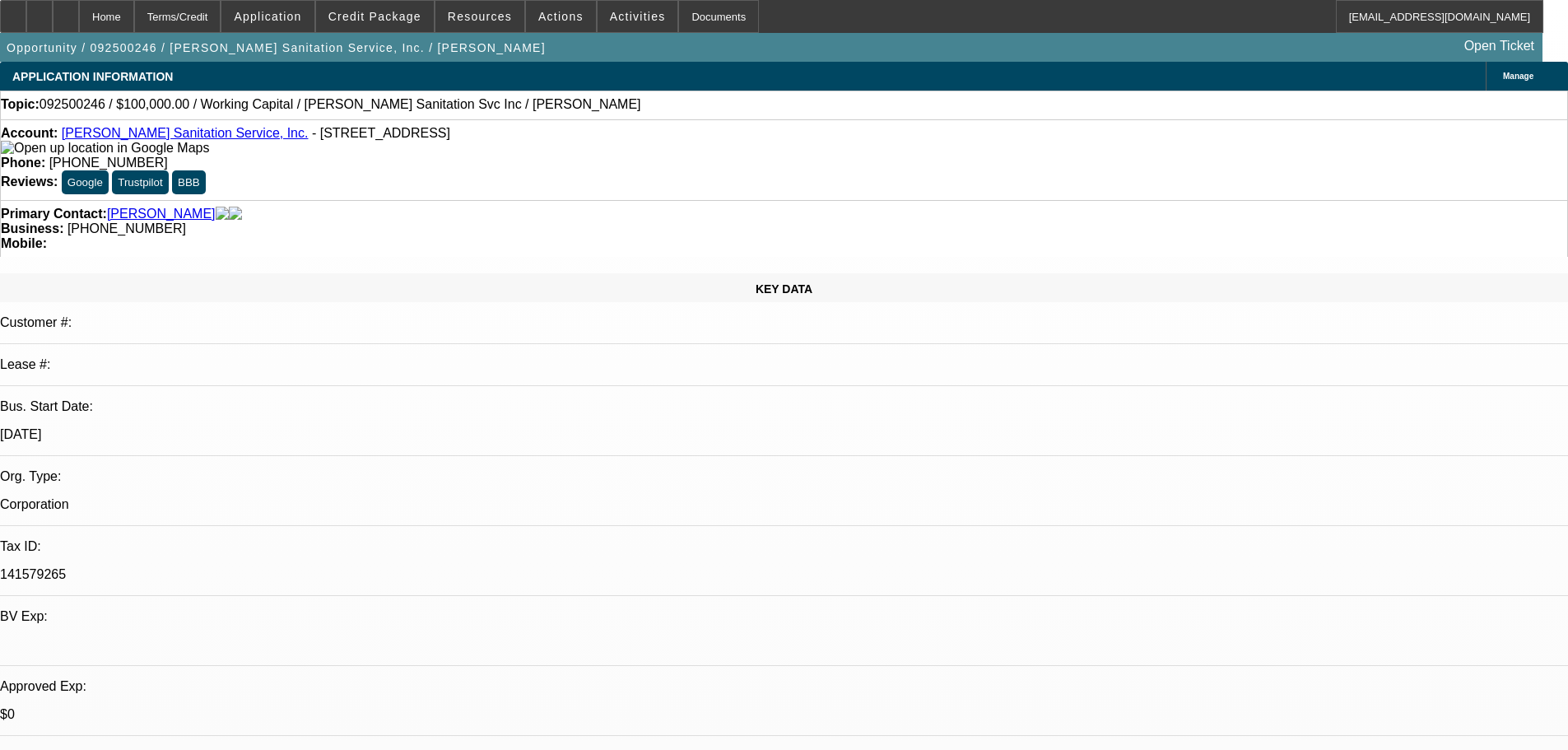
select select "0"
select select "2"
select select "0"
select select "6"
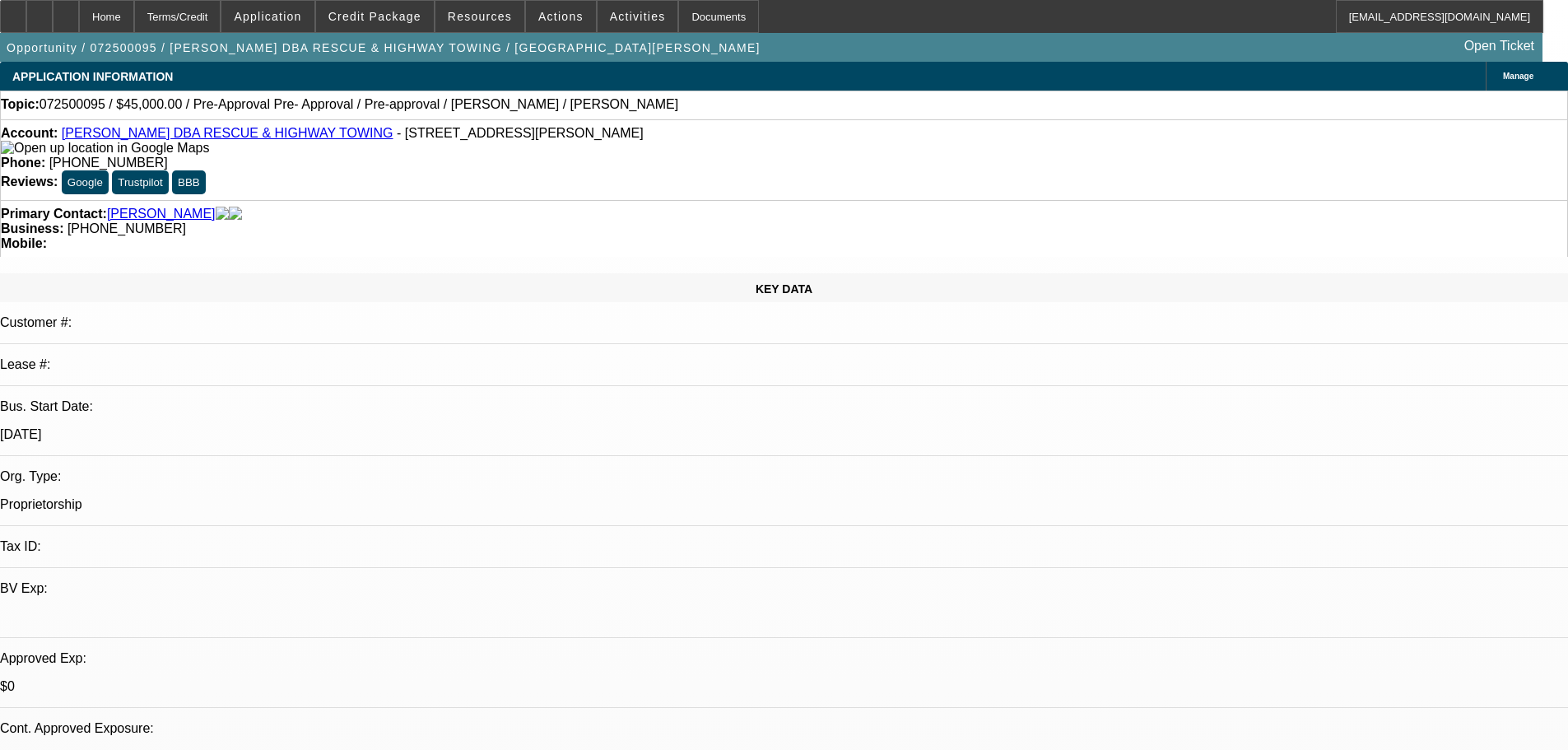
select select "0.1"
select select "2"
select select "0.1"
select select "4"
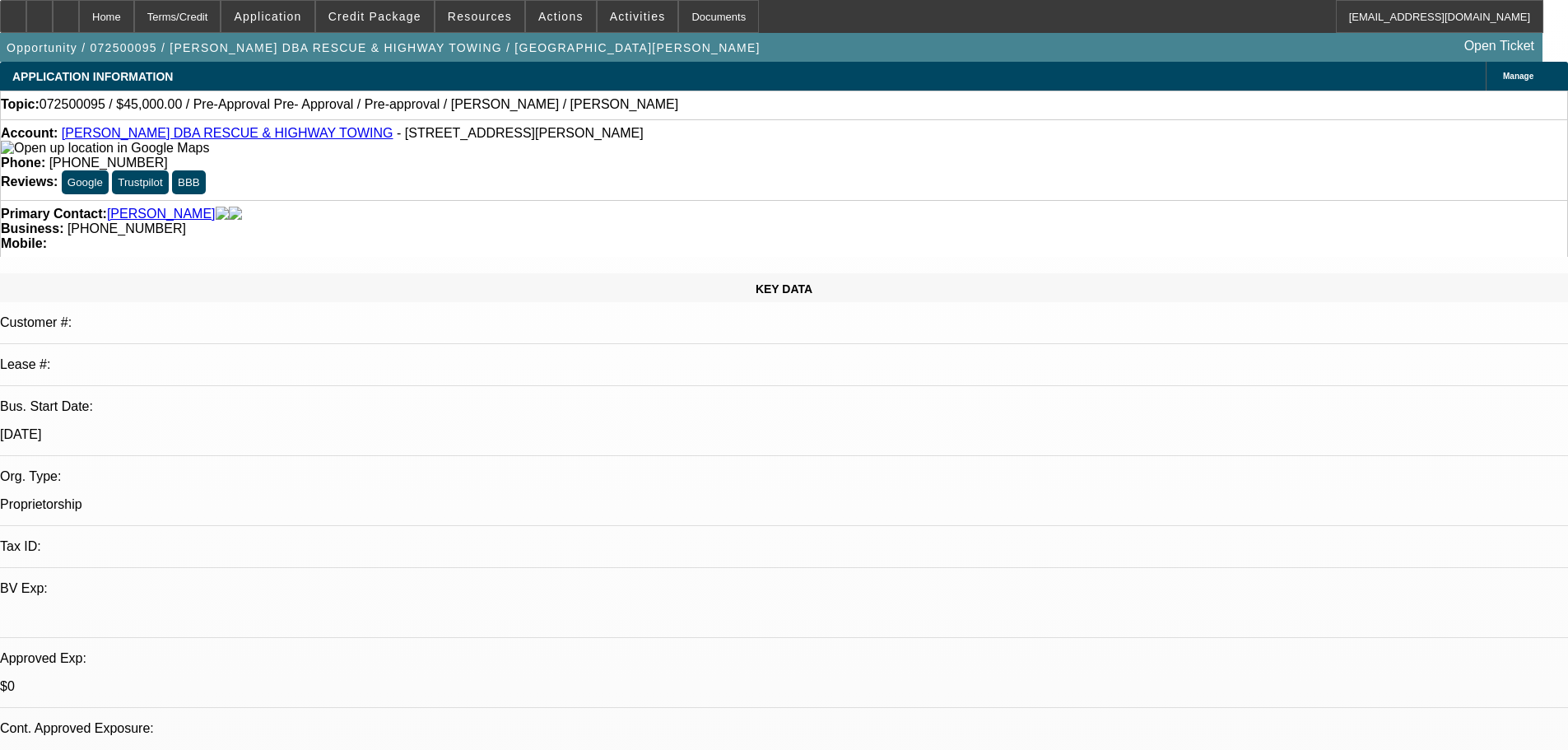
select select "0.1"
select select "2"
select select "0.1"
select select "4"
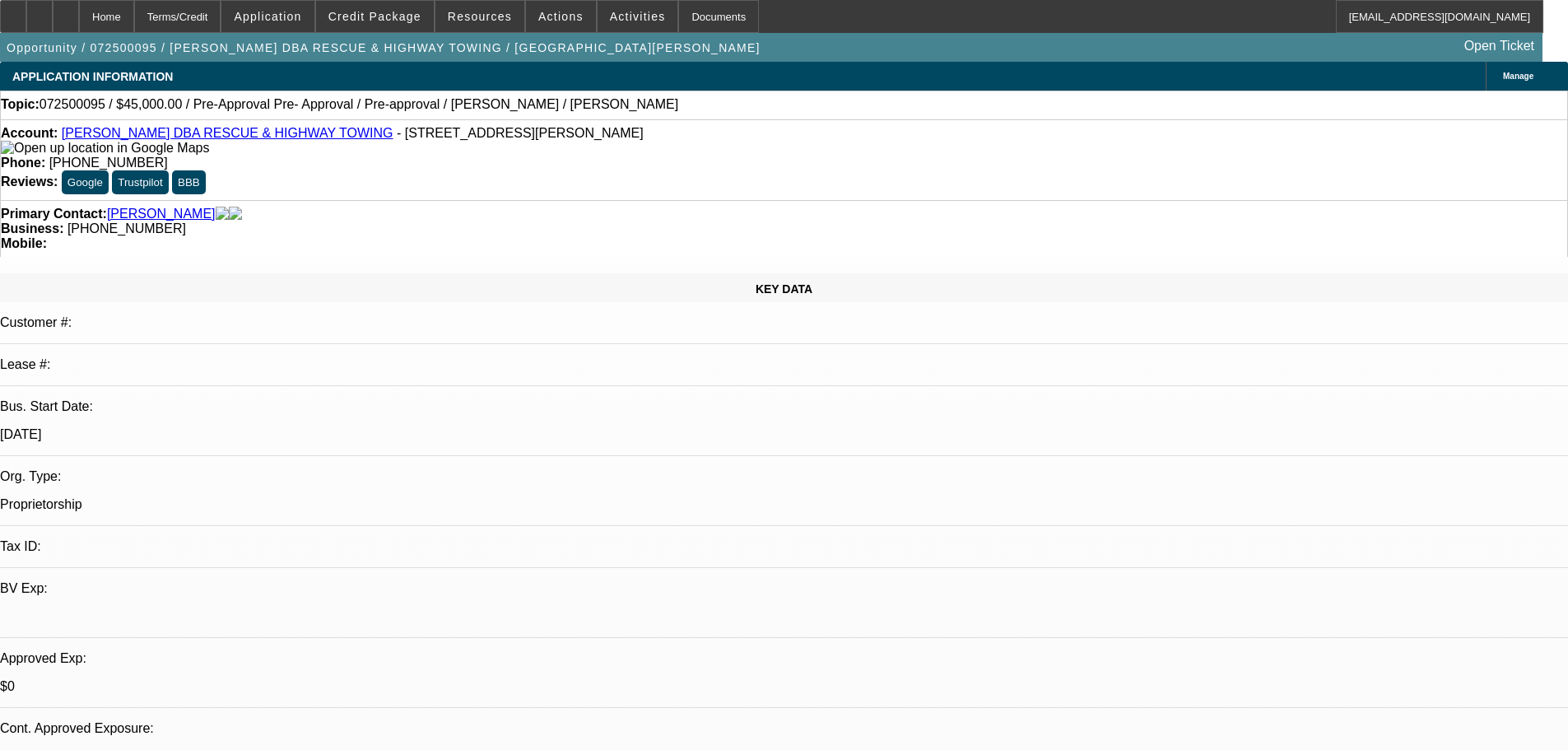
select select "0.1"
select select "2"
select select "0.1"
select select "4"
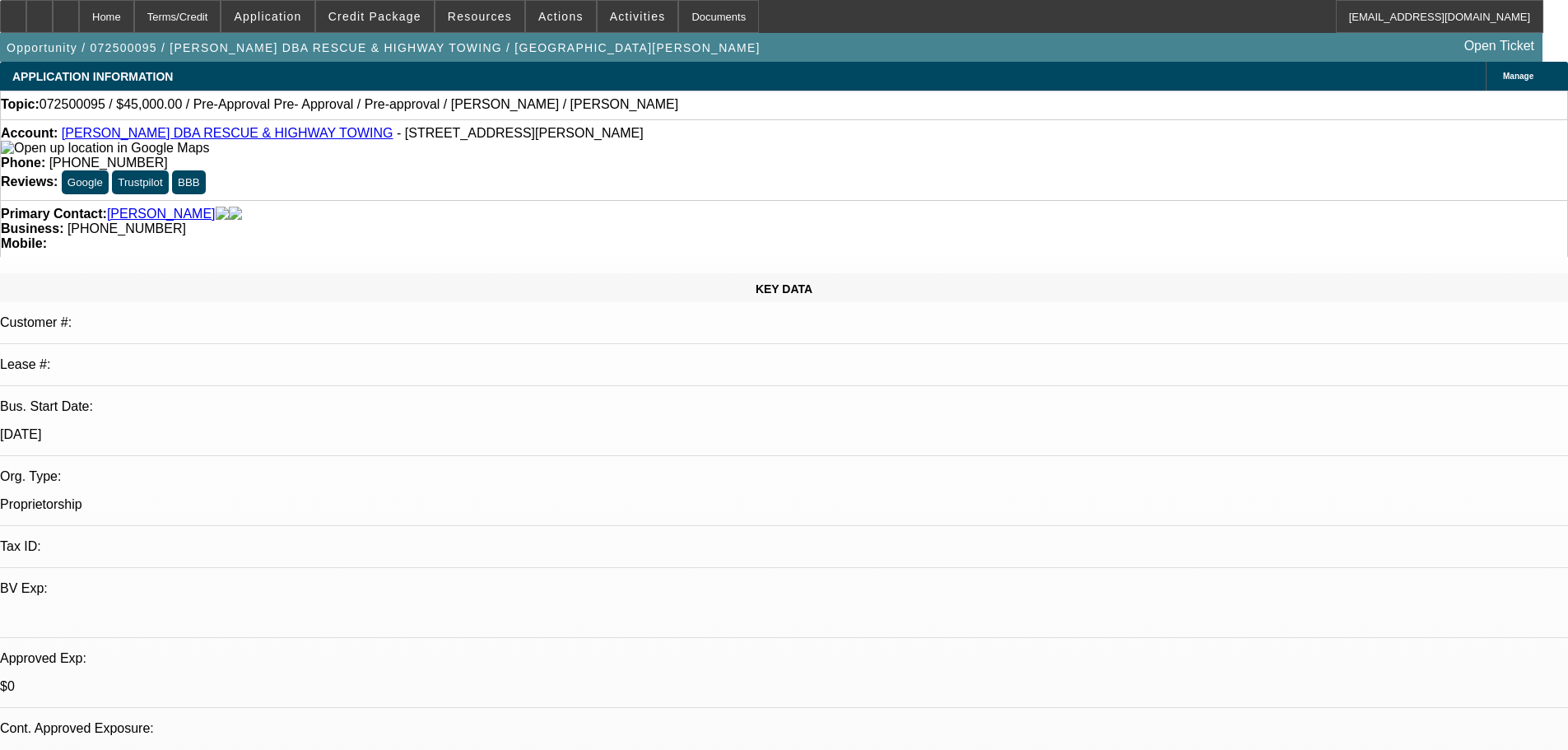
click at [66, 11] on icon at bounding box center [66, 11] width 0 height 0
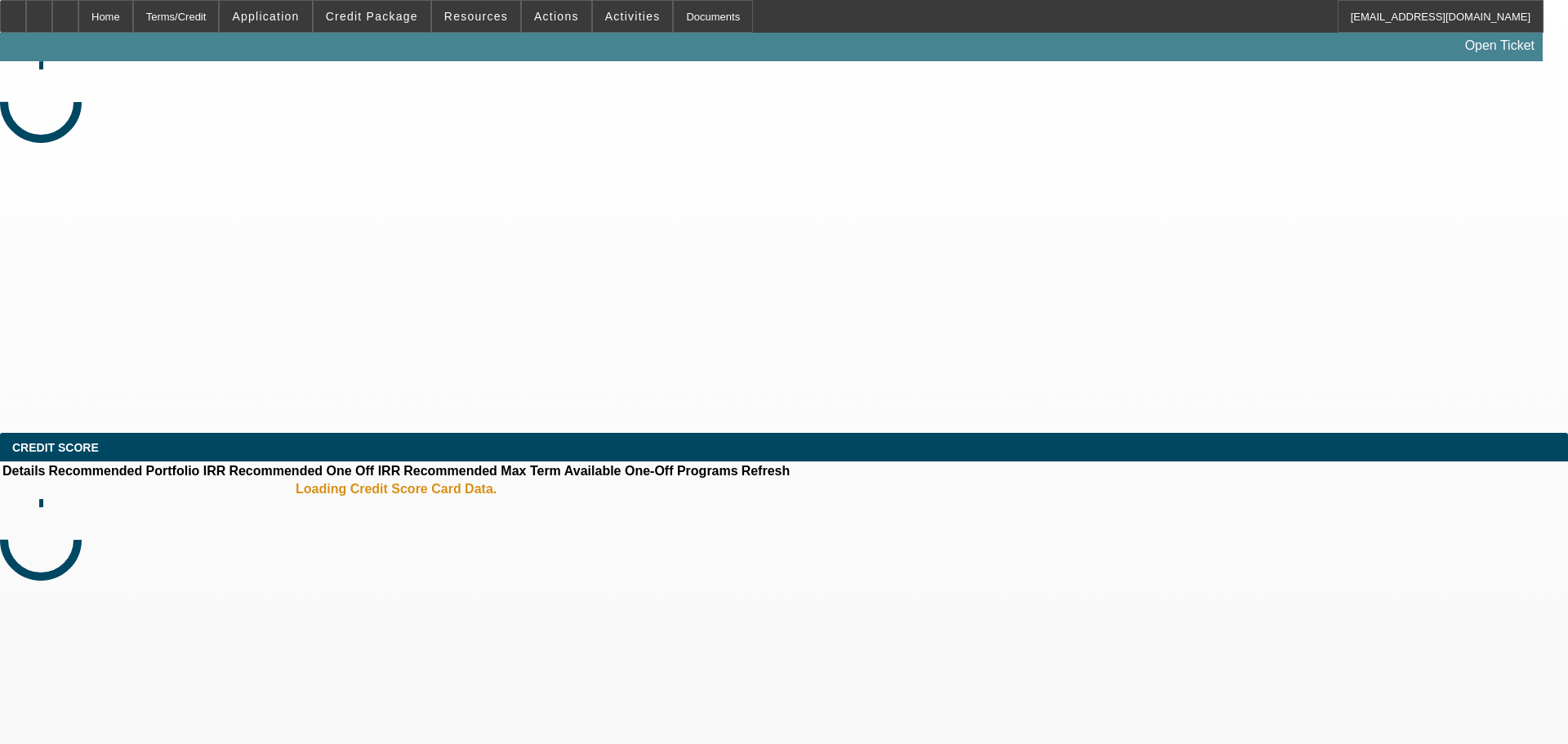
select select "0.1"
select select "2"
select select "0.1"
select select "4"
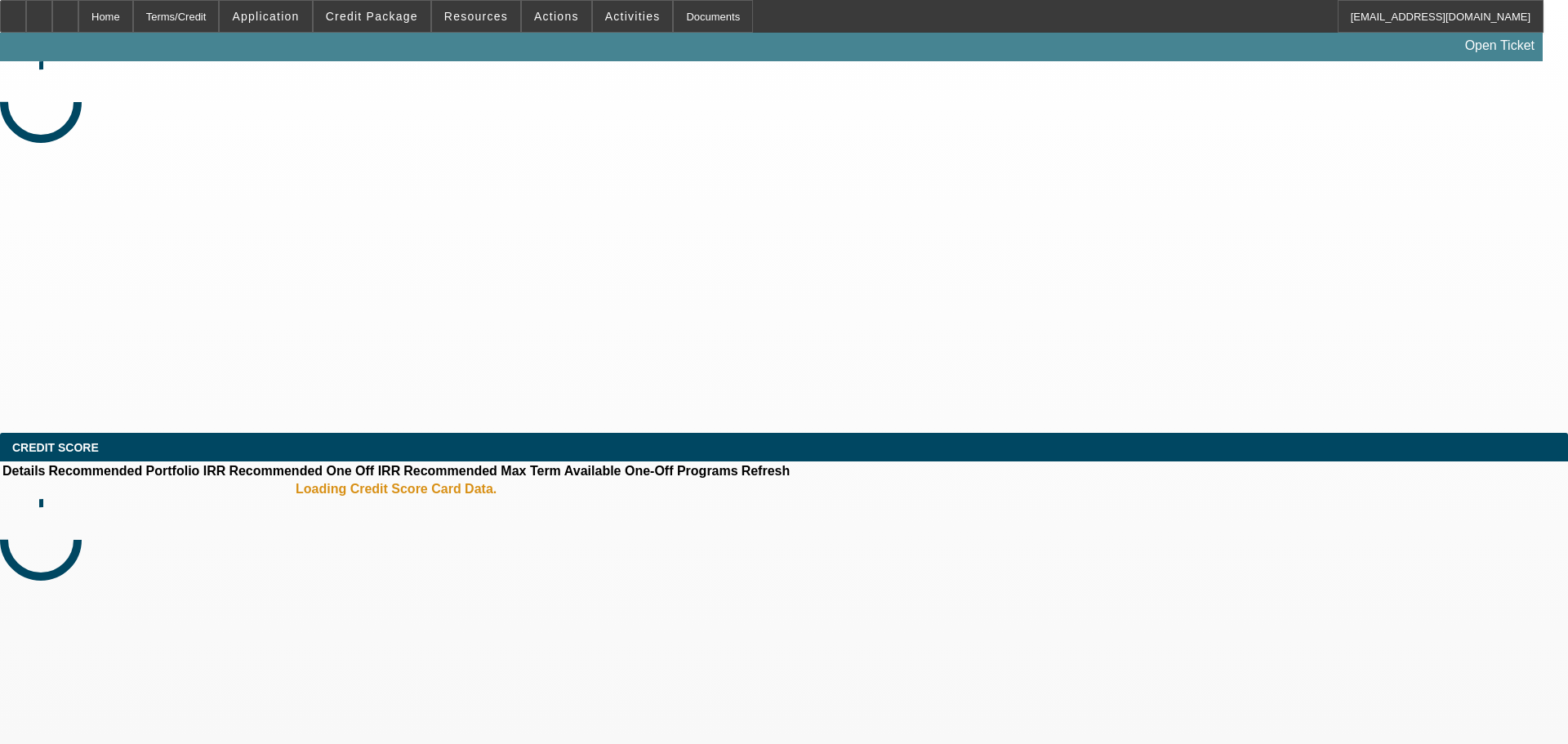
select select "0.1"
select select "2"
select select "0.1"
select select "4"
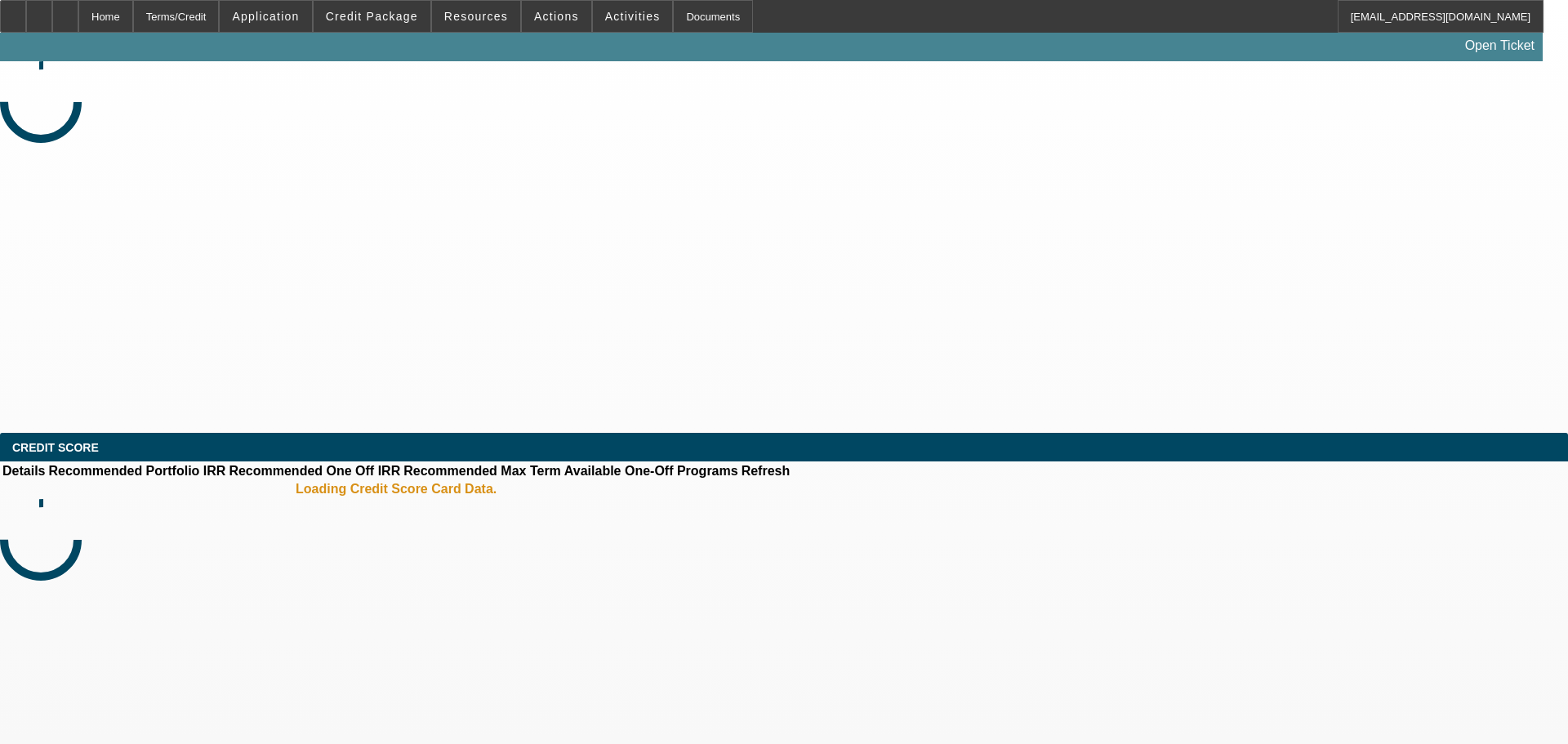
select select "0.1"
select select "2"
select select "0.1"
select select "4"
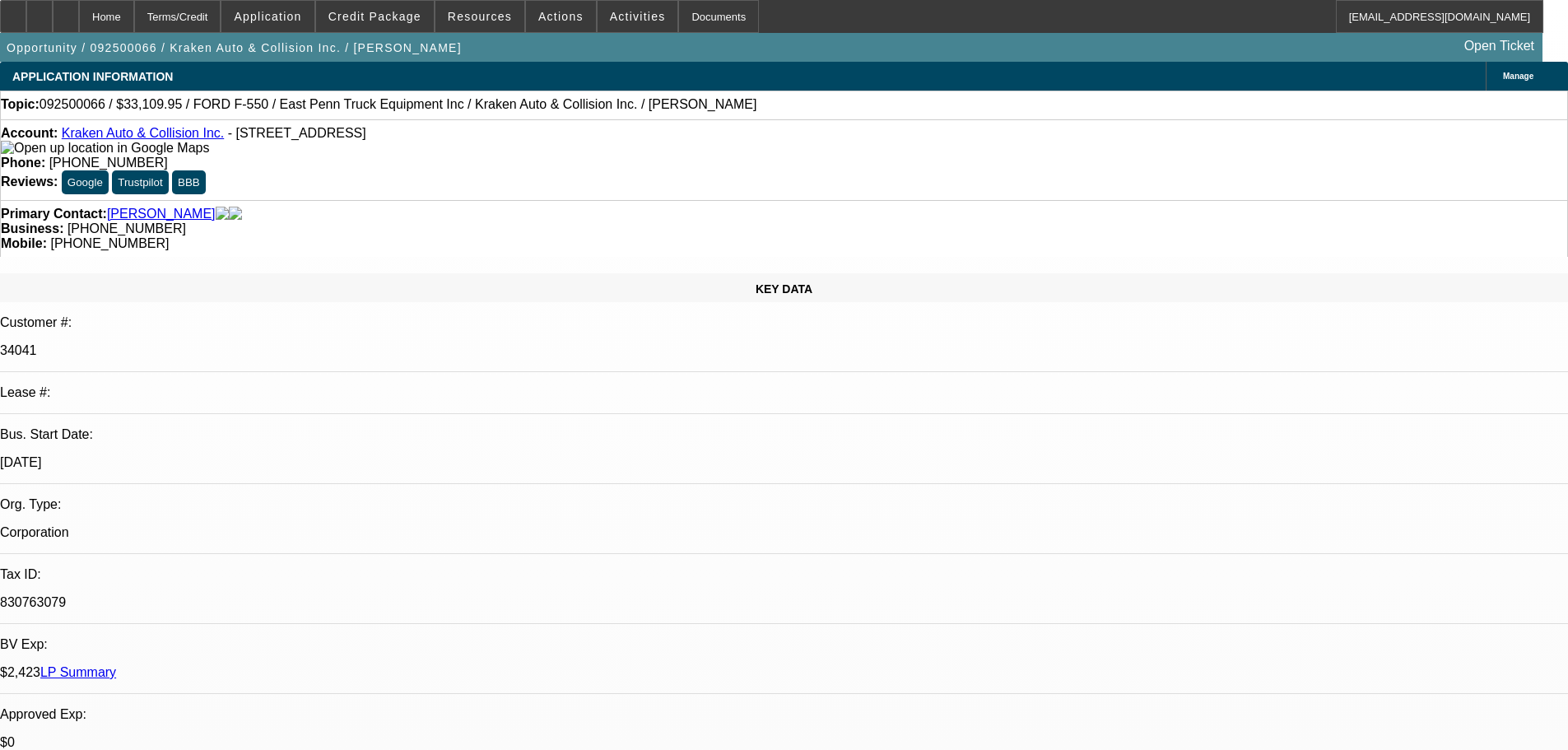
select select "0"
select select "0.1"
select select "4"
select select "0"
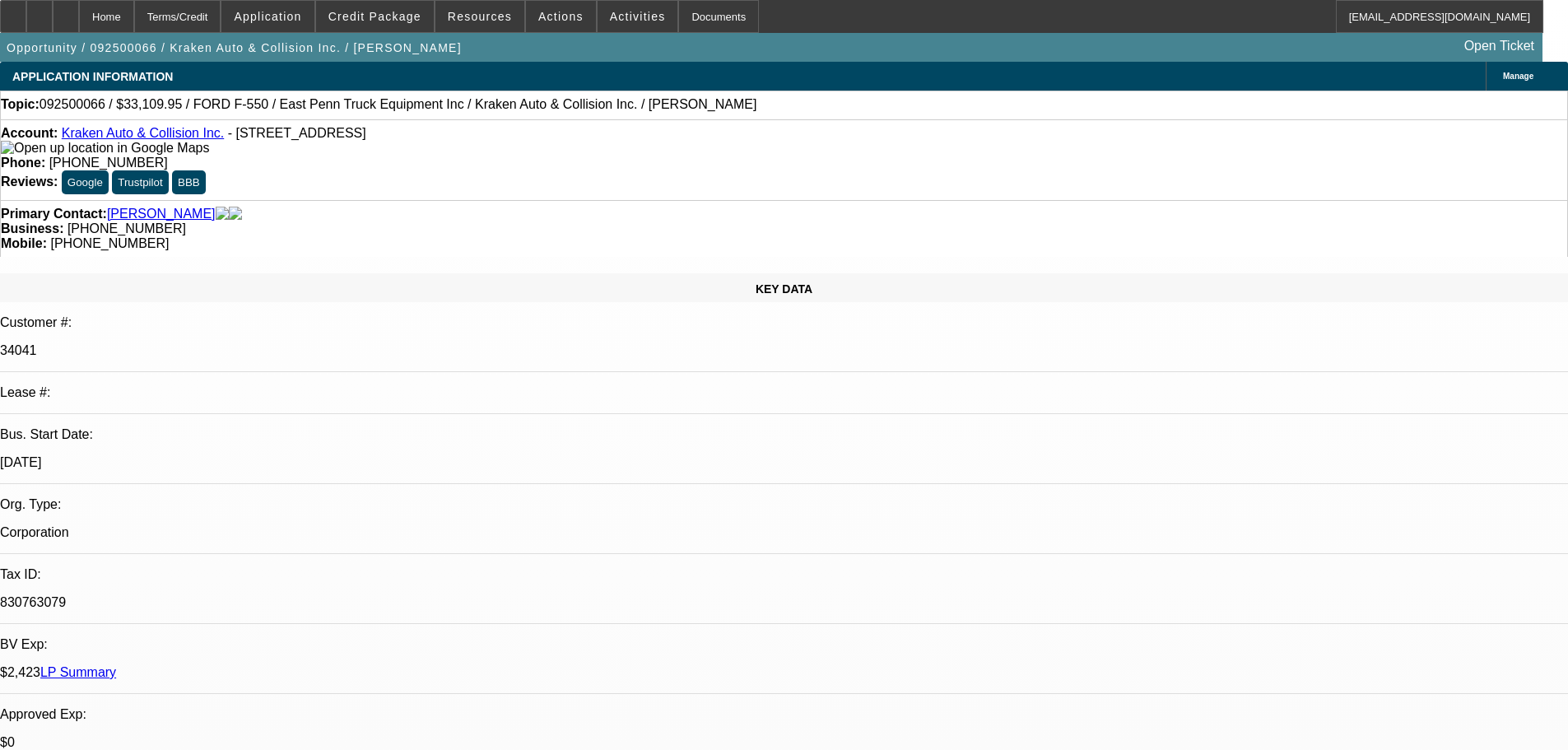
select select "0"
select select "0.1"
select select "4"
select select "0"
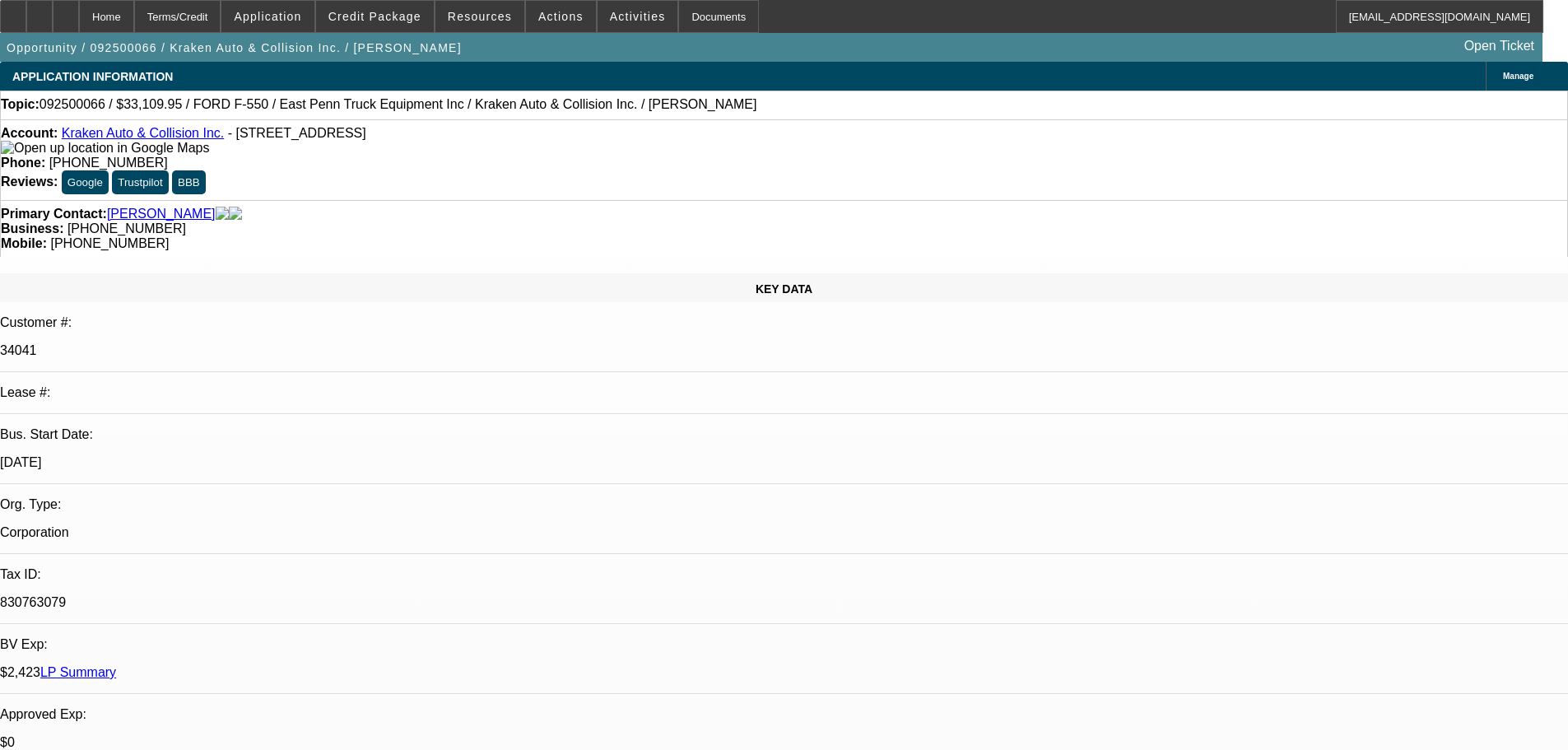
select select "0.1"
select select "4"
select select "0"
select select "0.1"
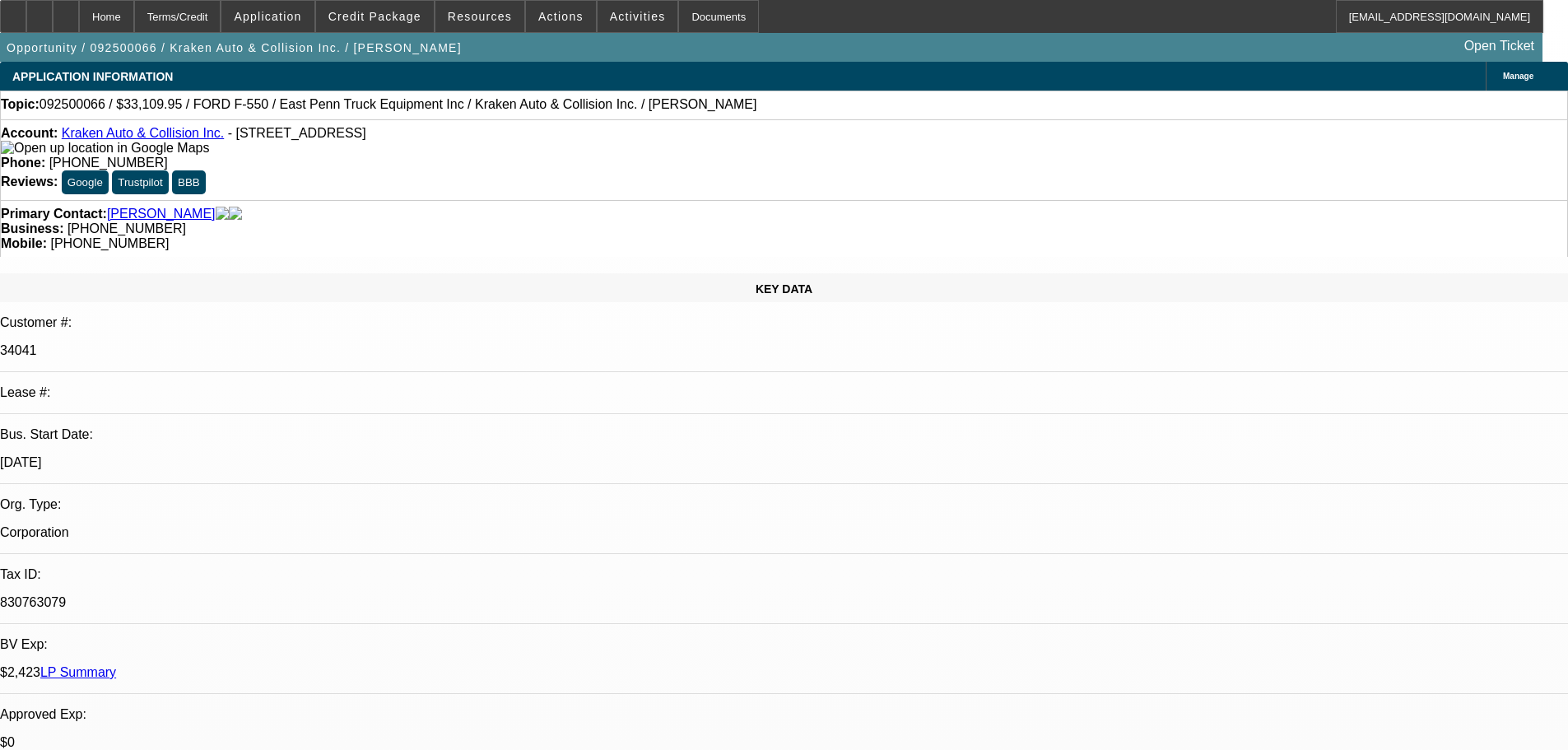
select select "4"
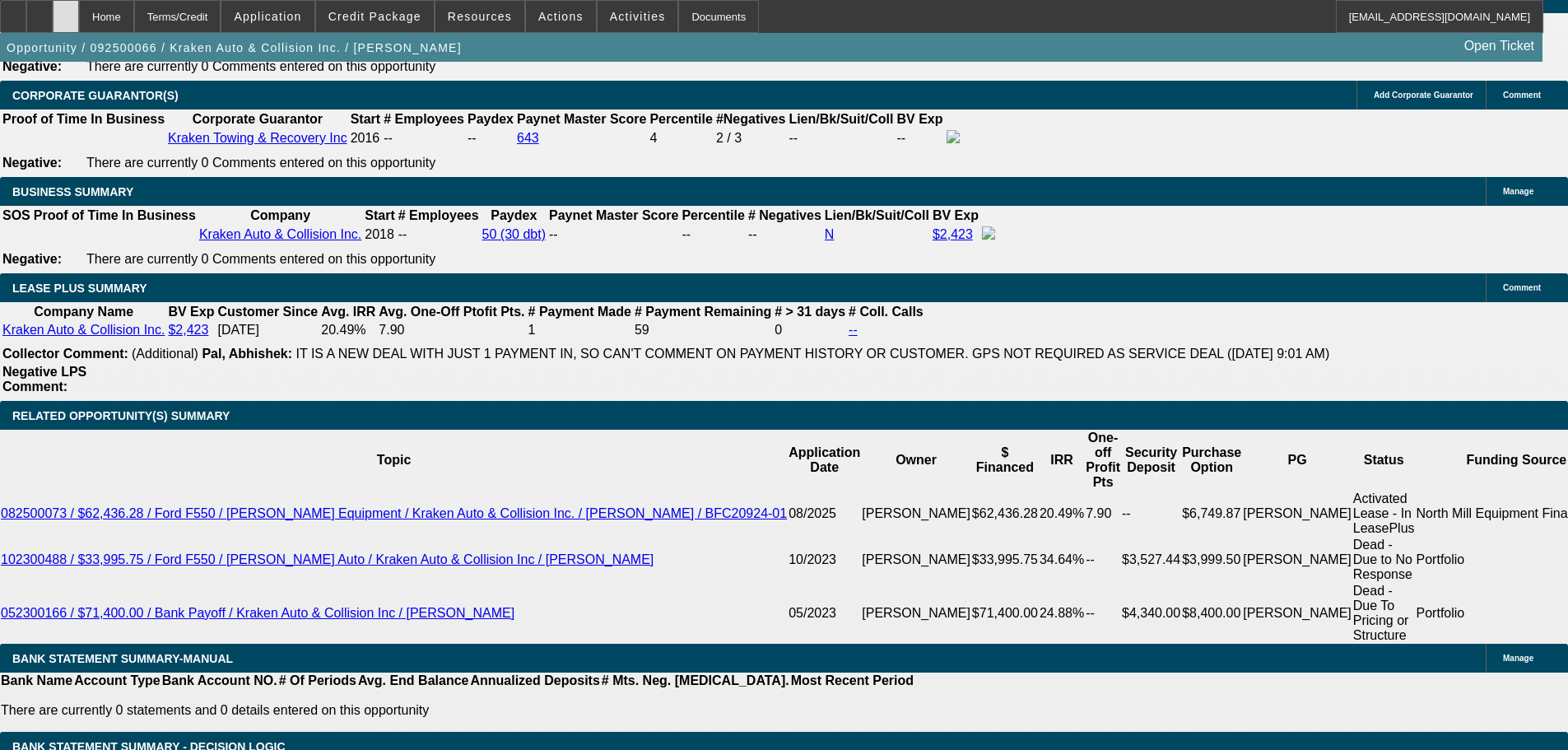
scroll to position [2528, 0]
click at [79, 17] on div at bounding box center [65, 17] width 27 height 33
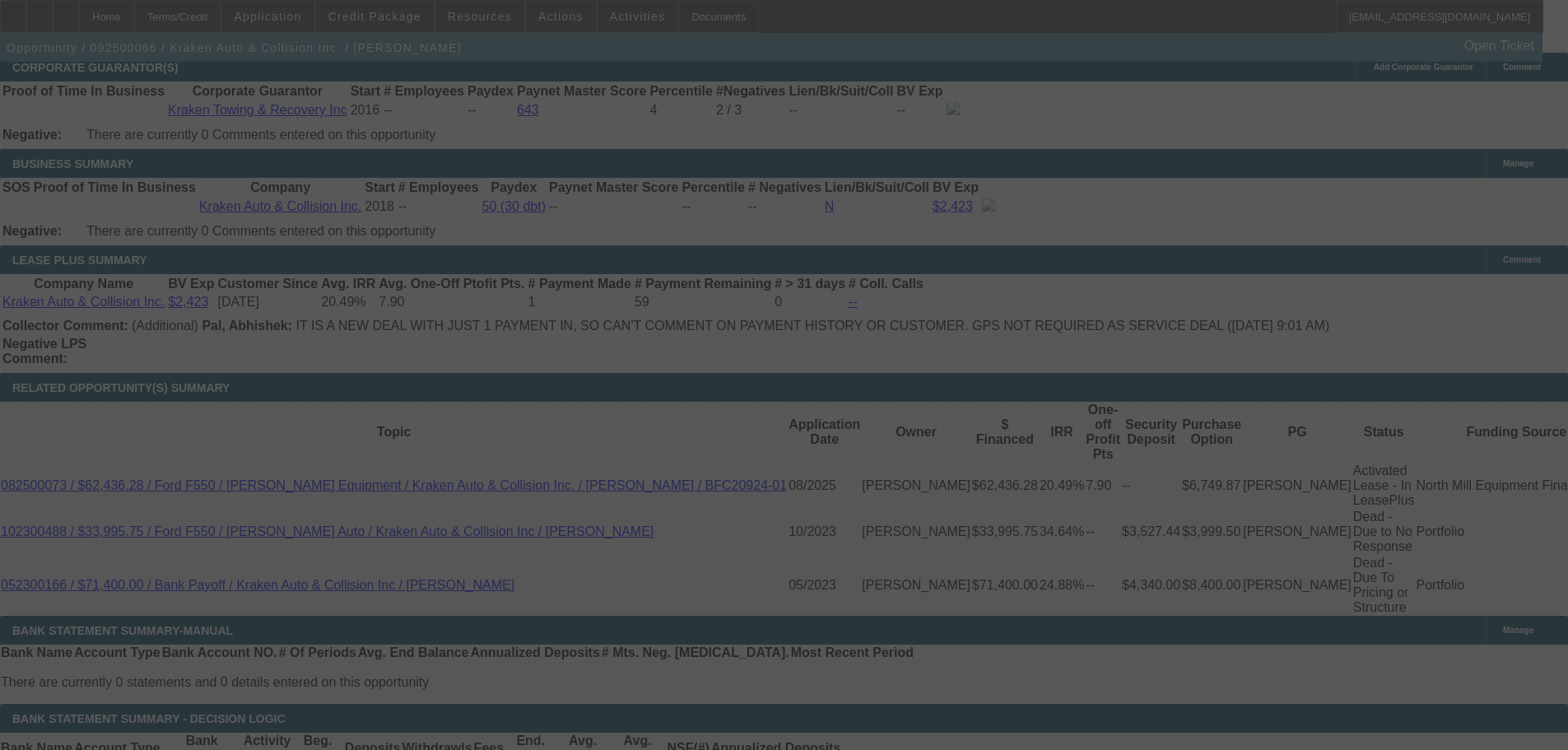
scroll to position [2611, 0]
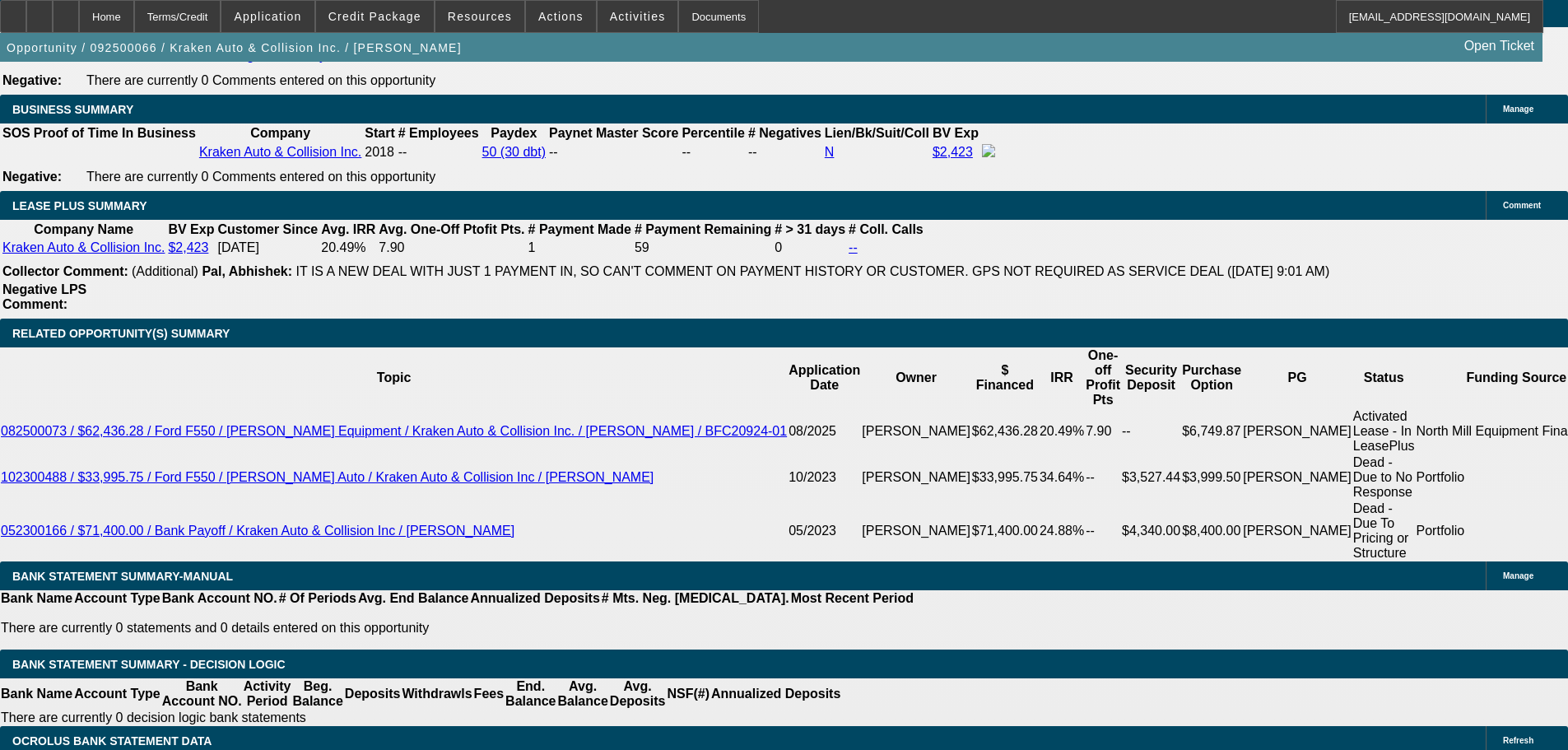
select select "0"
select select "0.1"
select select "4"
select select "0"
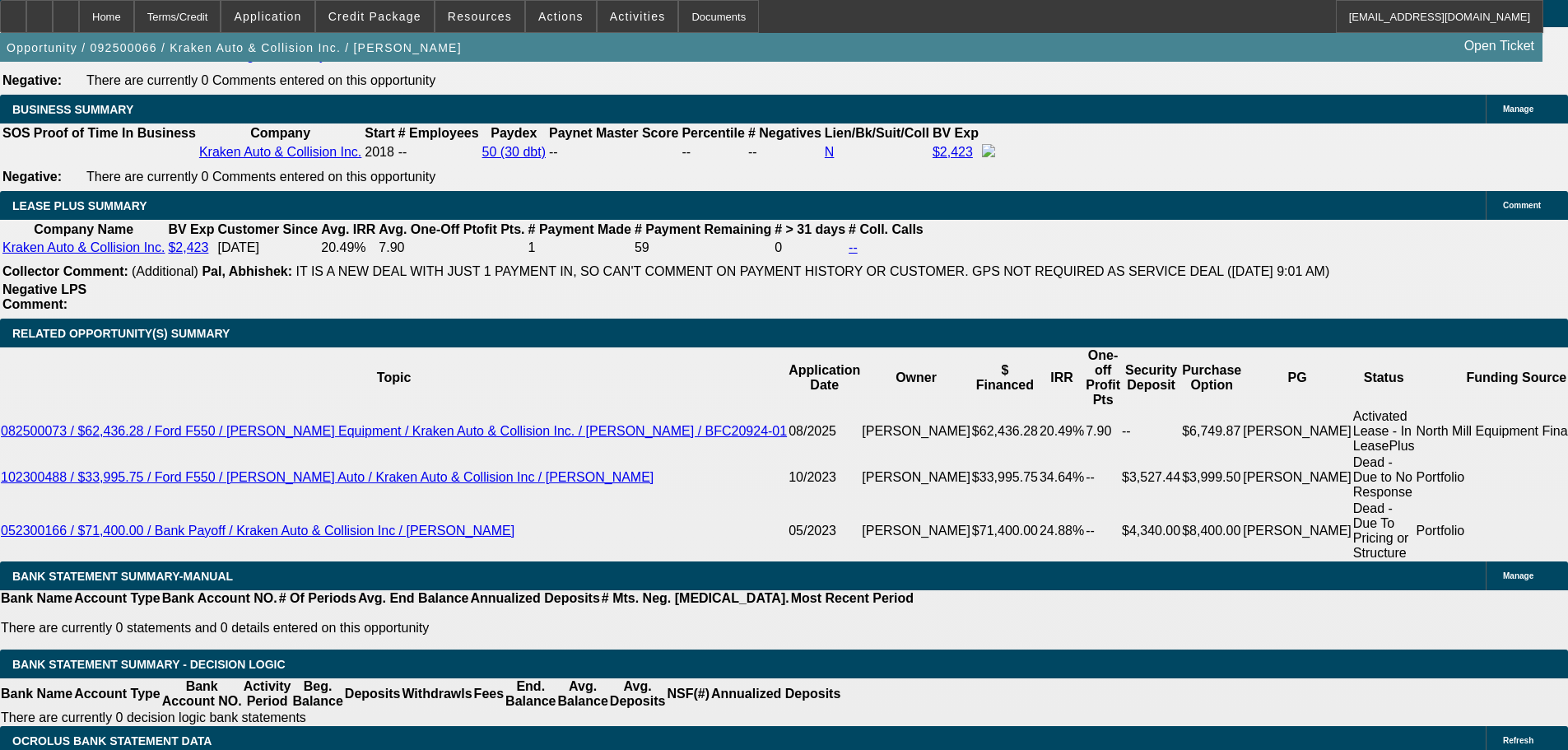
select select "0"
select select "0.1"
select select "4"
select select "0"
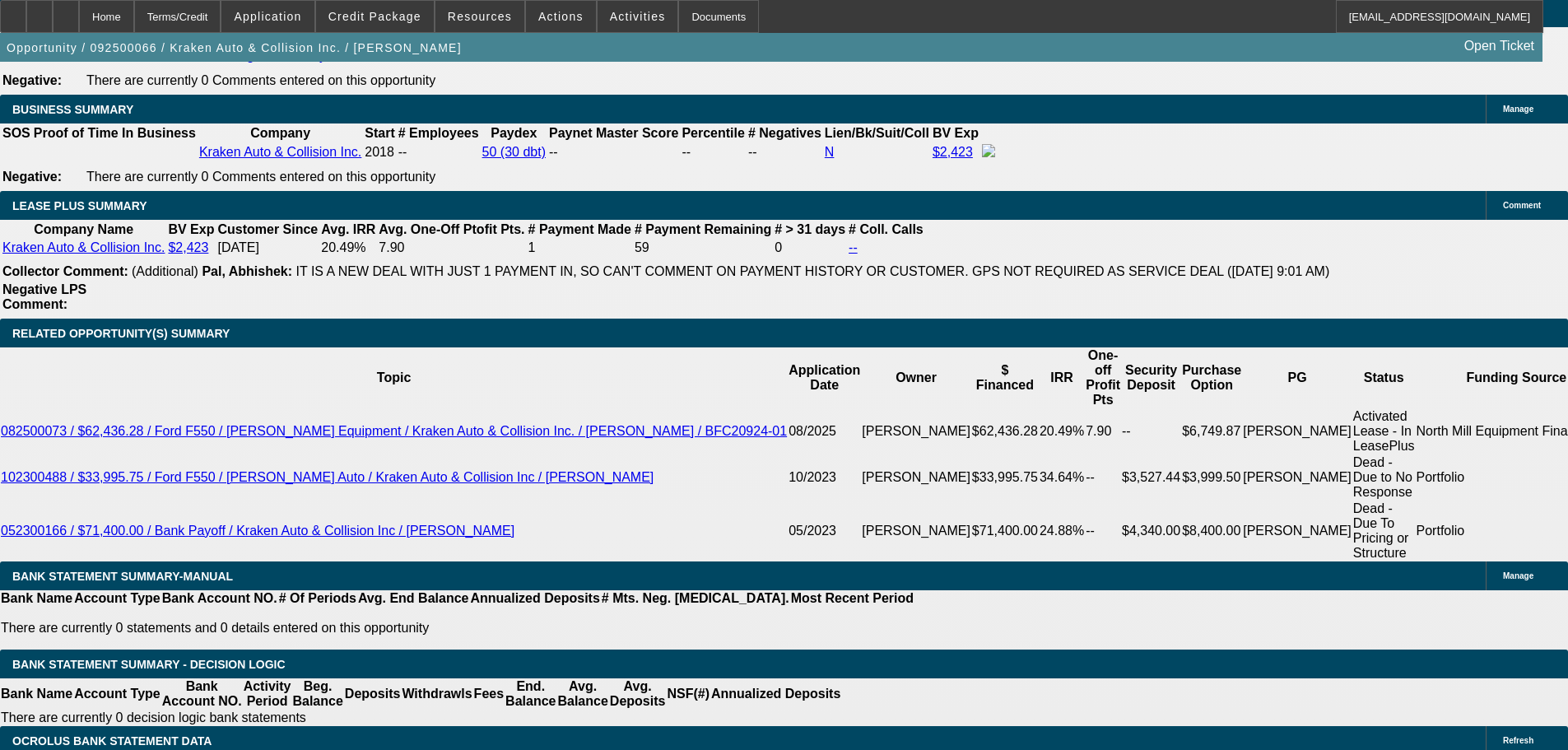
select select "0.1"
select select "4"
select select "0"
select select "0.1"
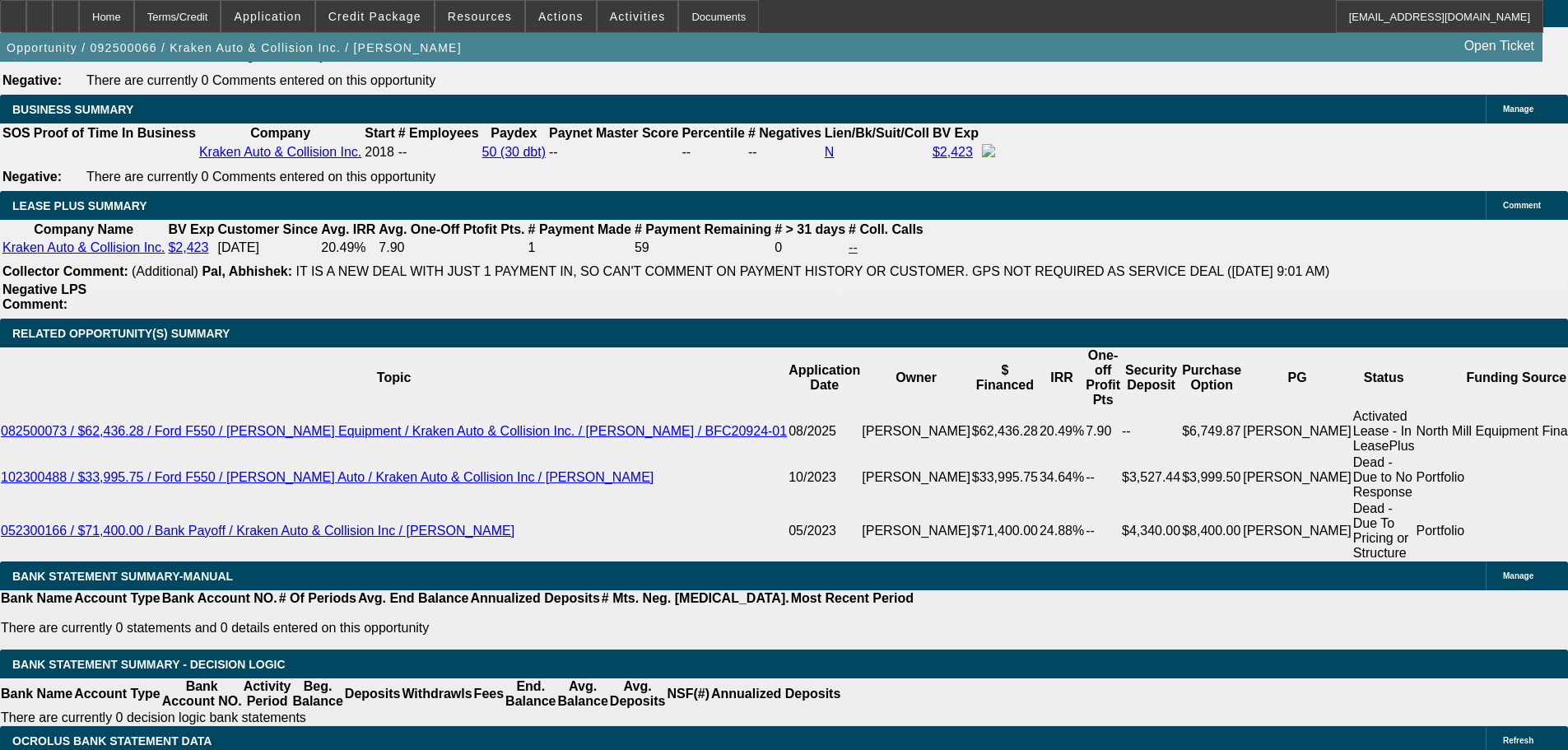
select select "4"
